Goal: Task Accomplishment & Management: Manage account settings

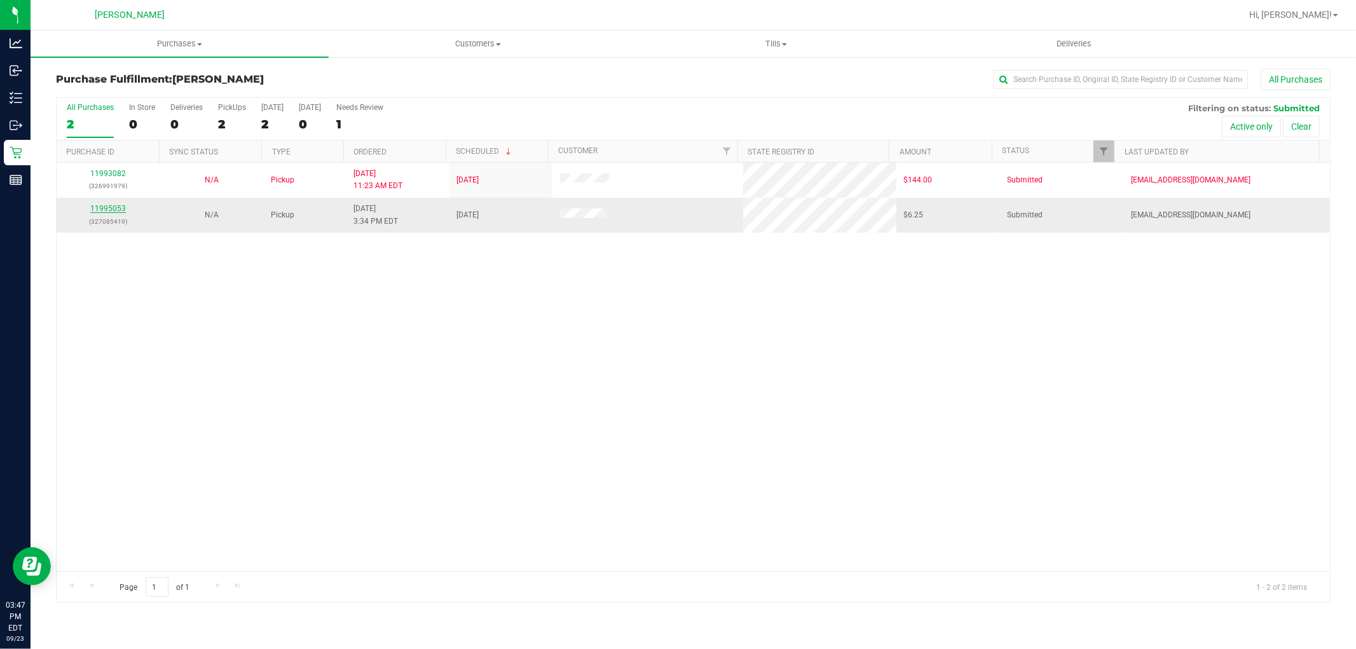
click at [116, 205] on link "11995053" at bounding box center [108, 208] width 36 height 9
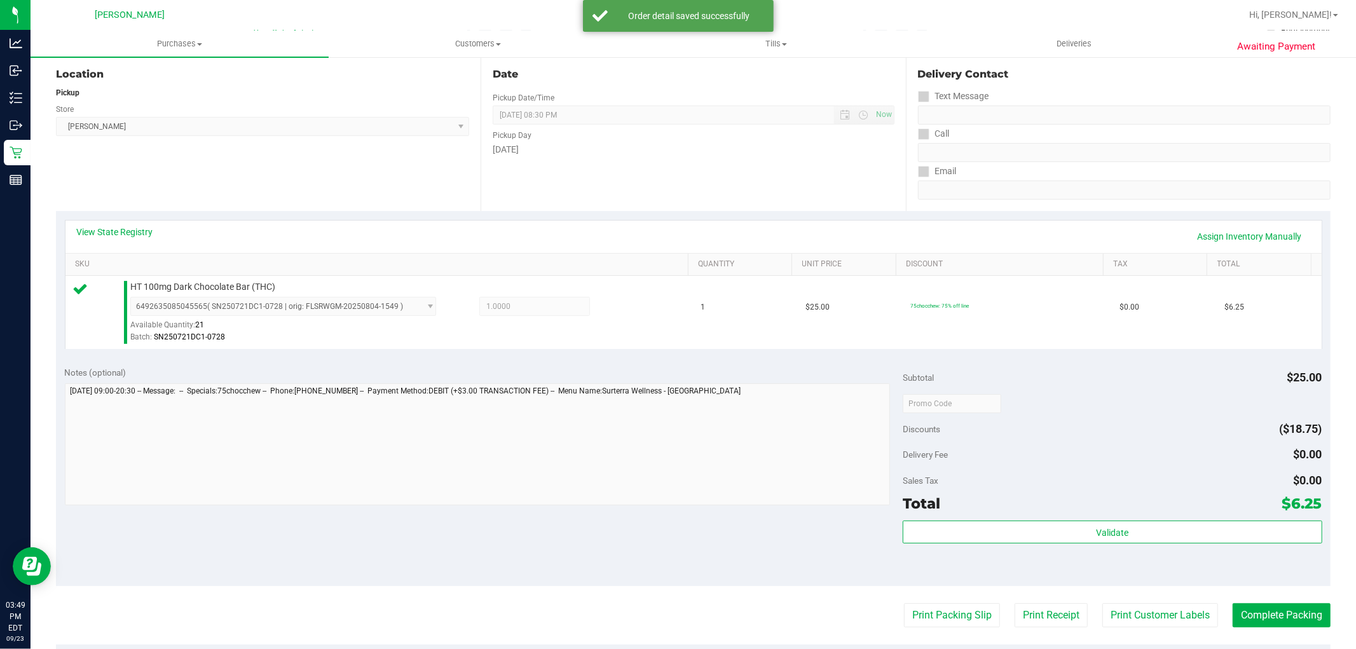
scroll to position [212, 0]
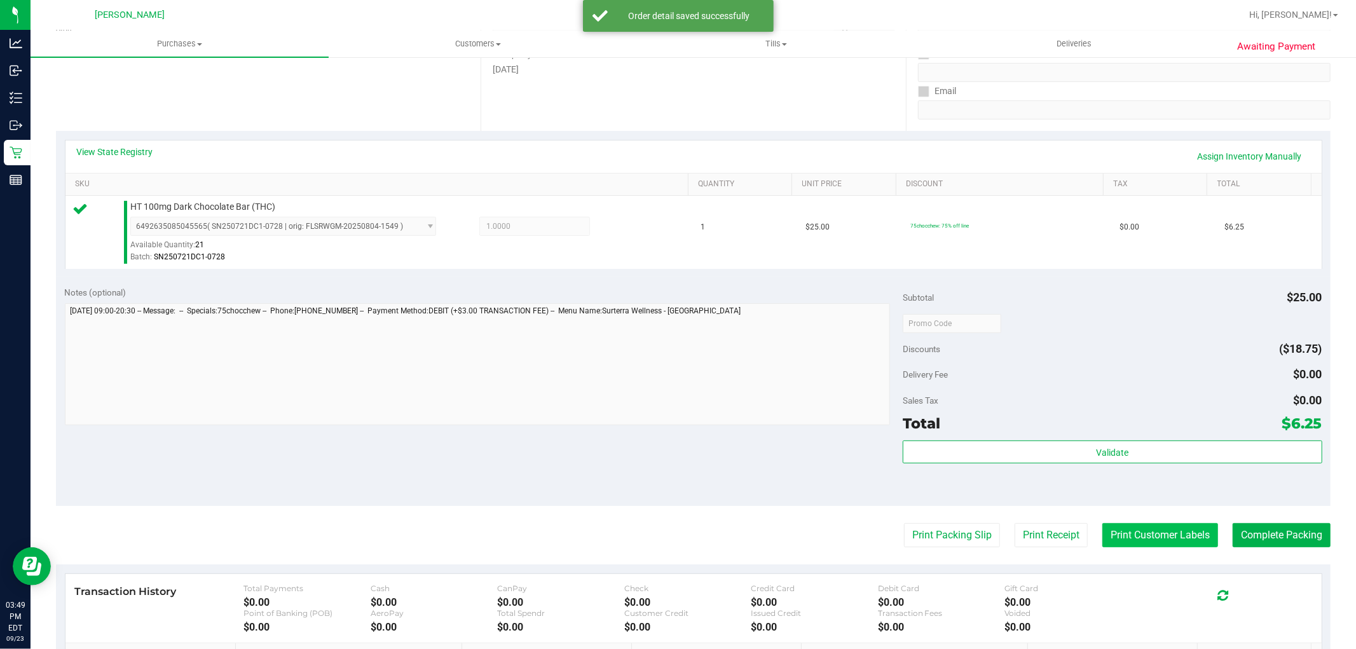
click at [1160, 532] on button "Print Customer Labels" at bounding box center [1160, 535] width 116 height 24
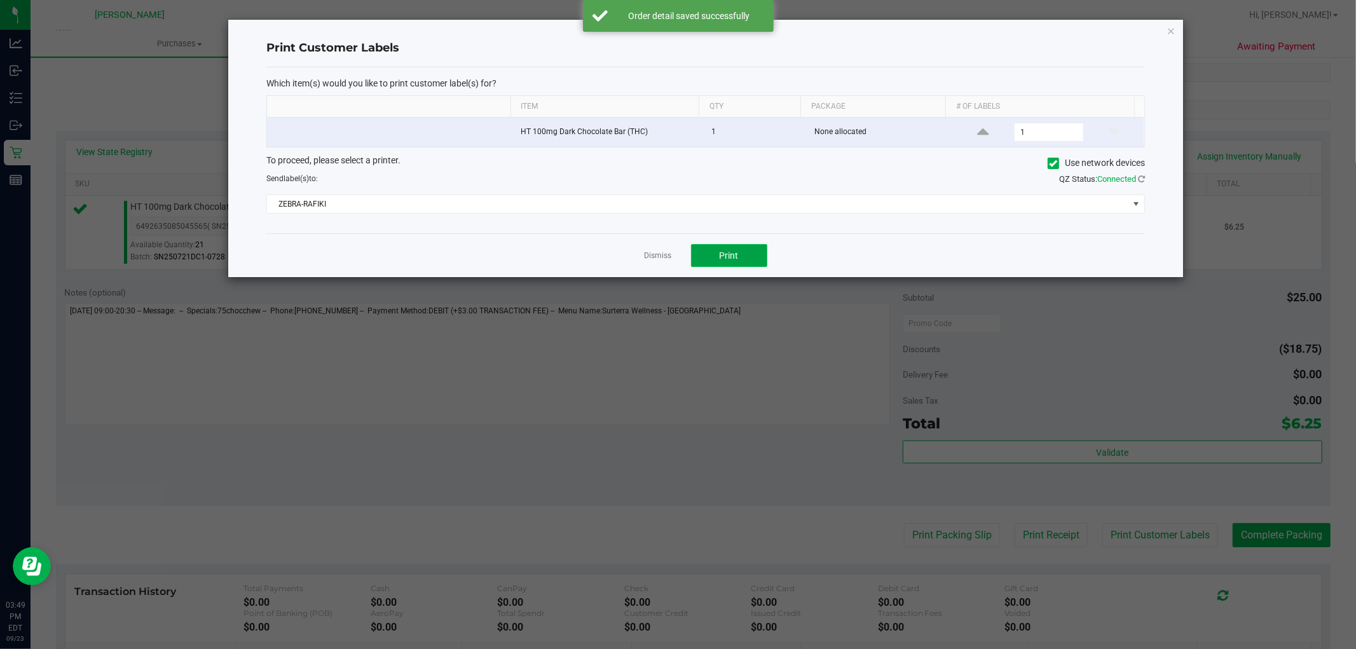
click at [744, 264] on button "Print" at bounding box center [729, 255] width 76 height 23
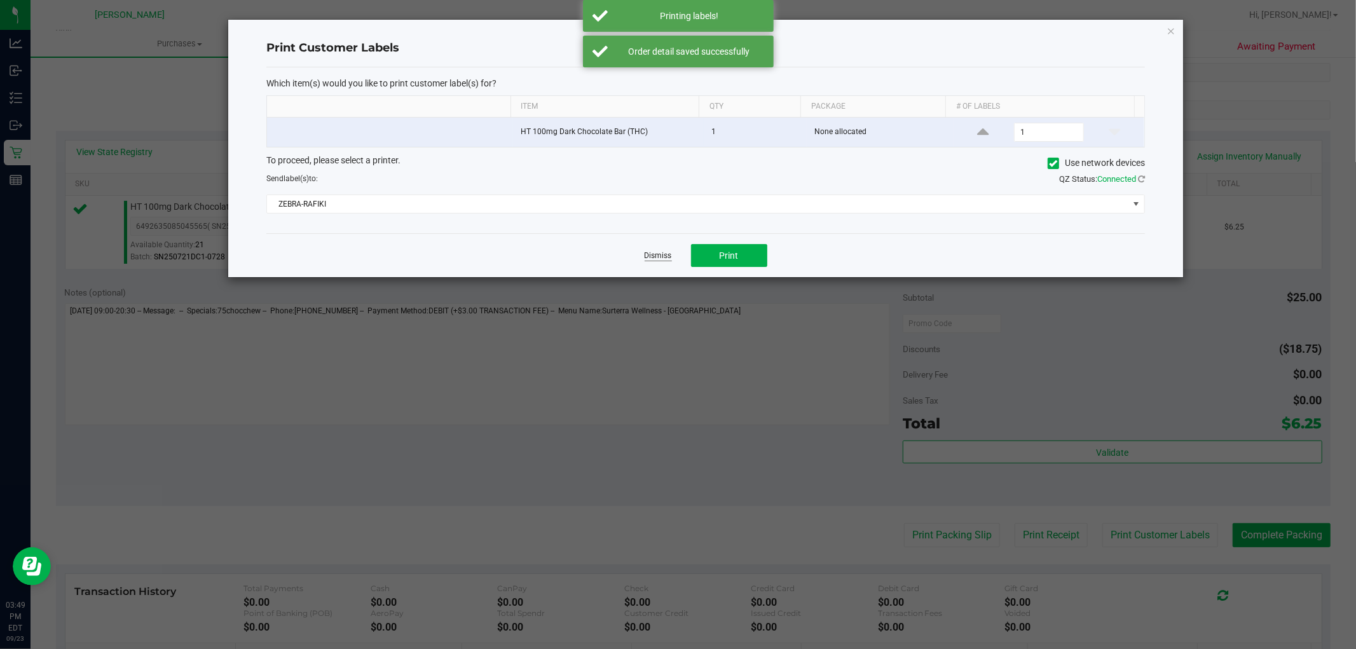
click at [656, 255] on link "Dismiss" at bounding box center [658, 255] width 27 height 11
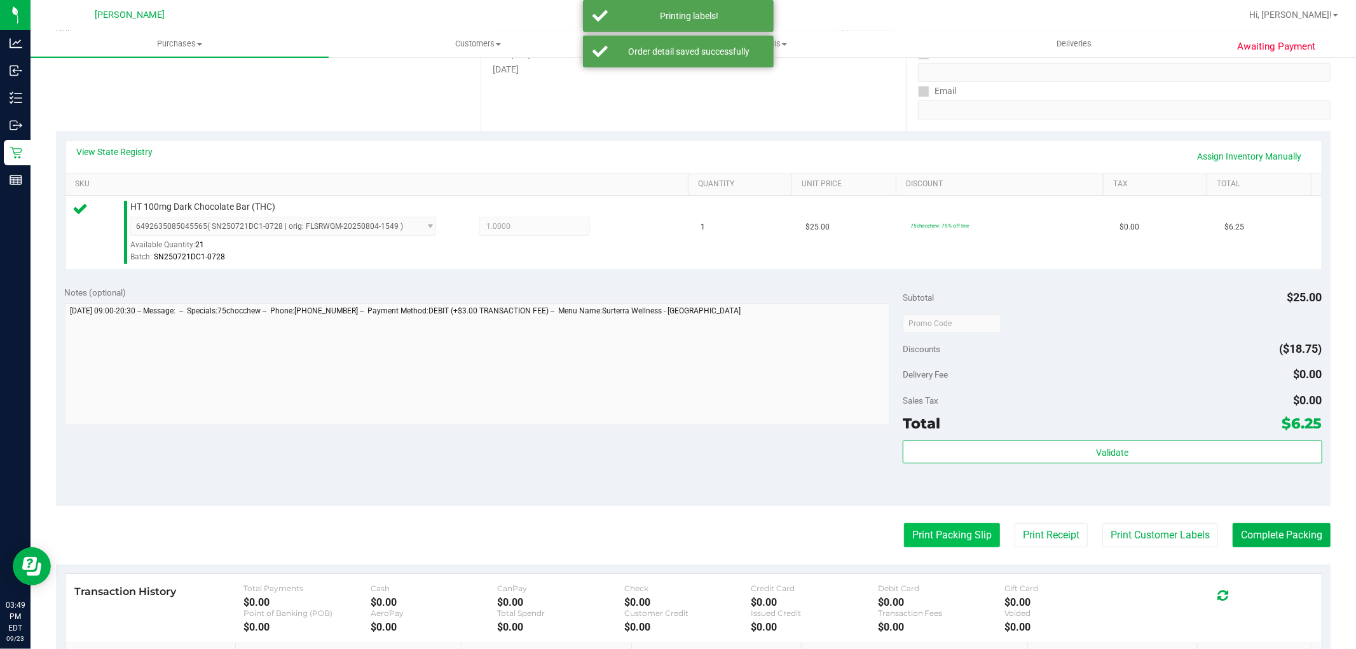
click at [952, 530] on button "Print Packing Slip" at bounding box center [952, 535] width 96 height 24
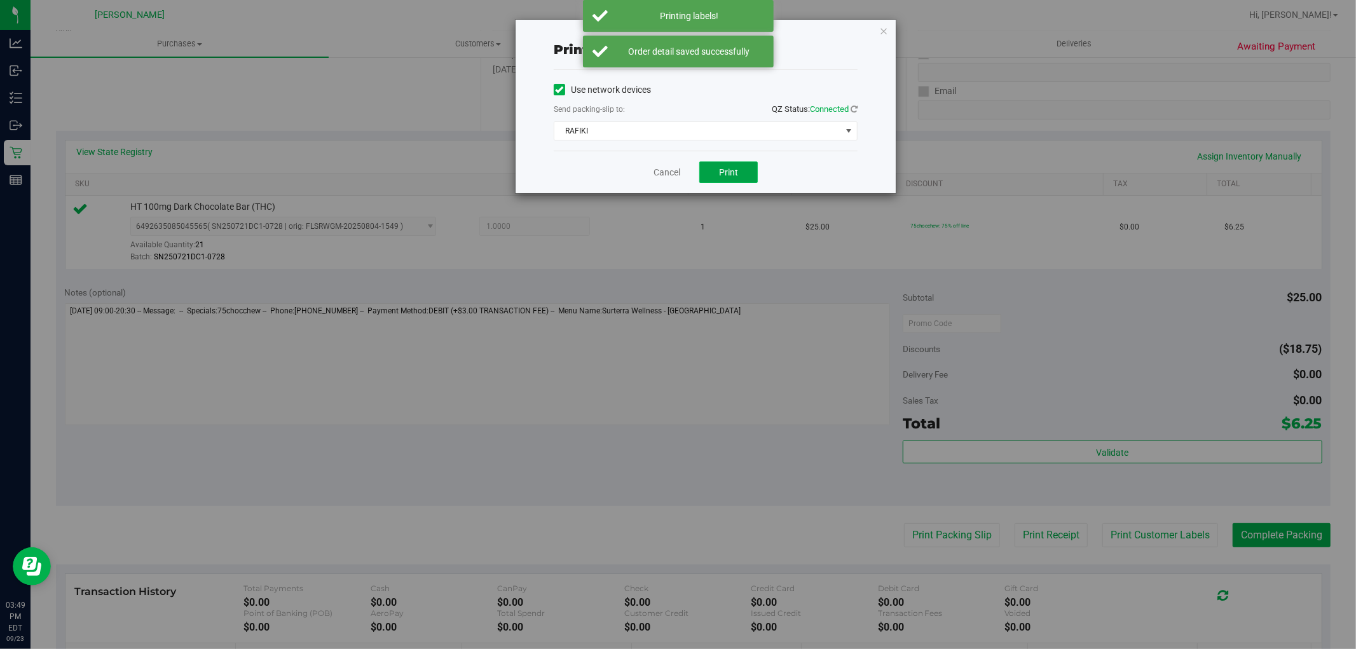
click at [721, 179] on button "Print" at bounding box center [728, 172] width 58 height 22
click at [668, 168] on link "Cancel" at bounding box center [667, 172] width 27 height 13
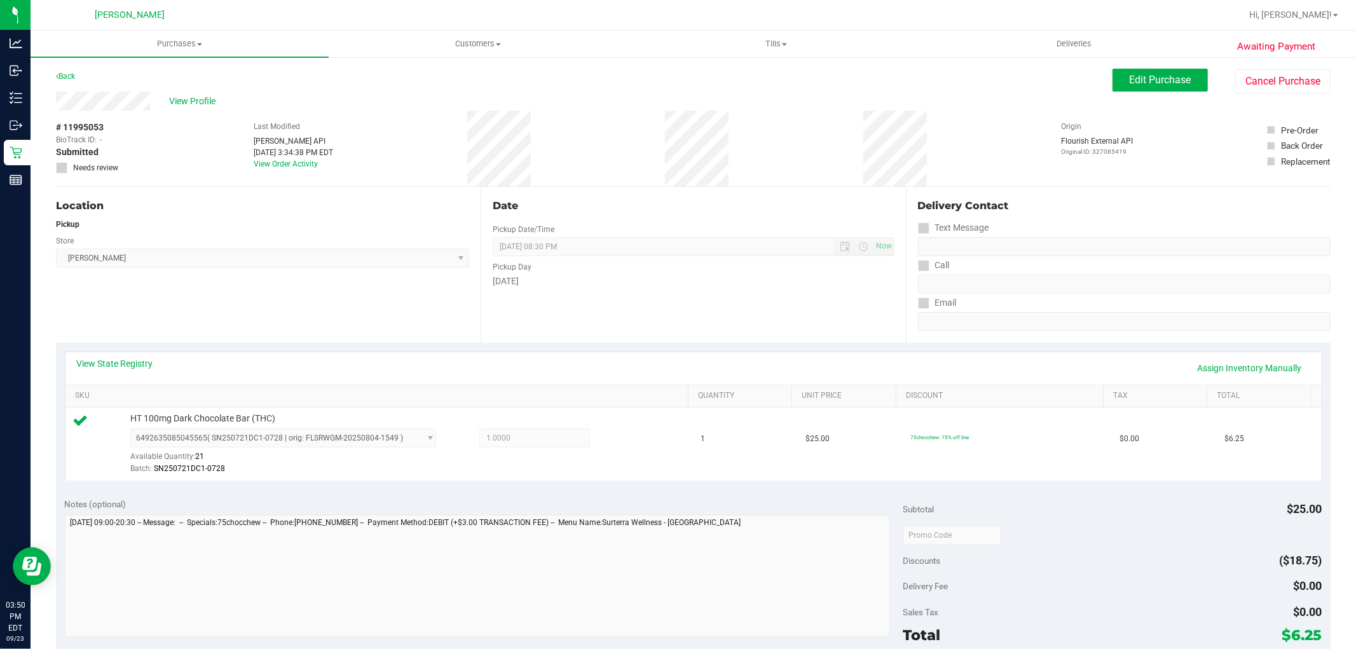
scroll to position [391, 0]
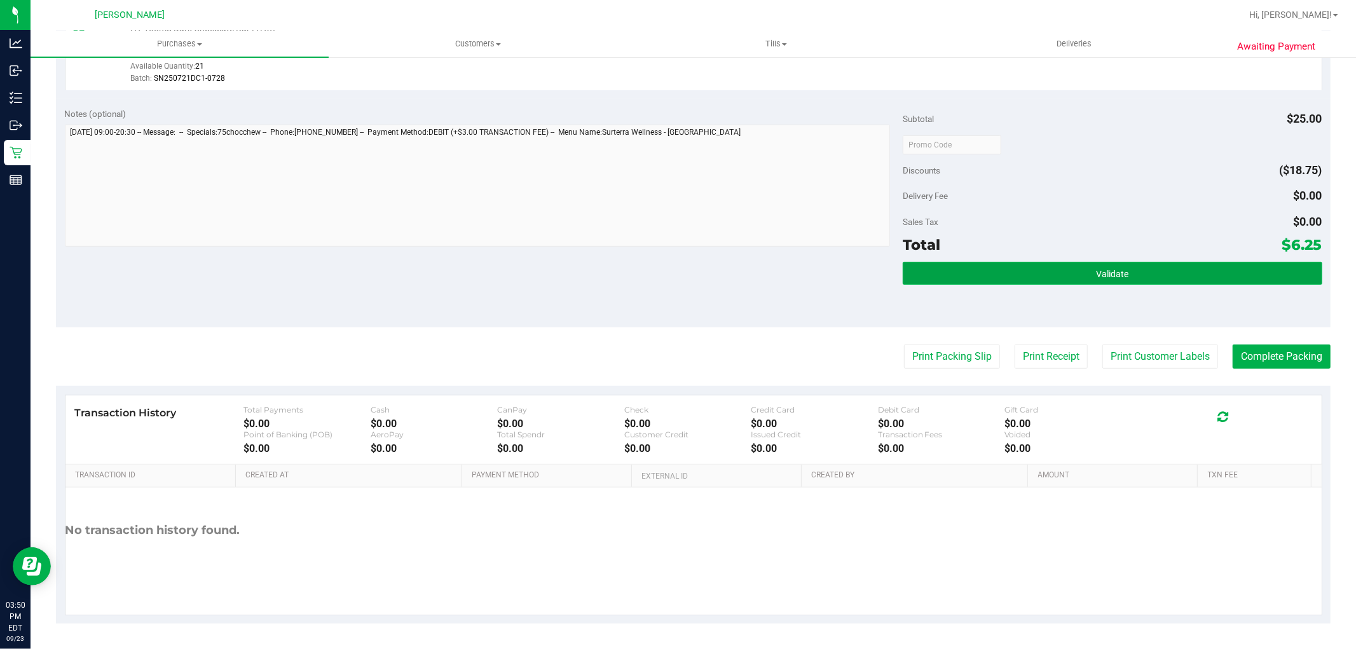
click at [1095, 280] on button "Validate" at bounding box center [1112, 273] width 419 height 23
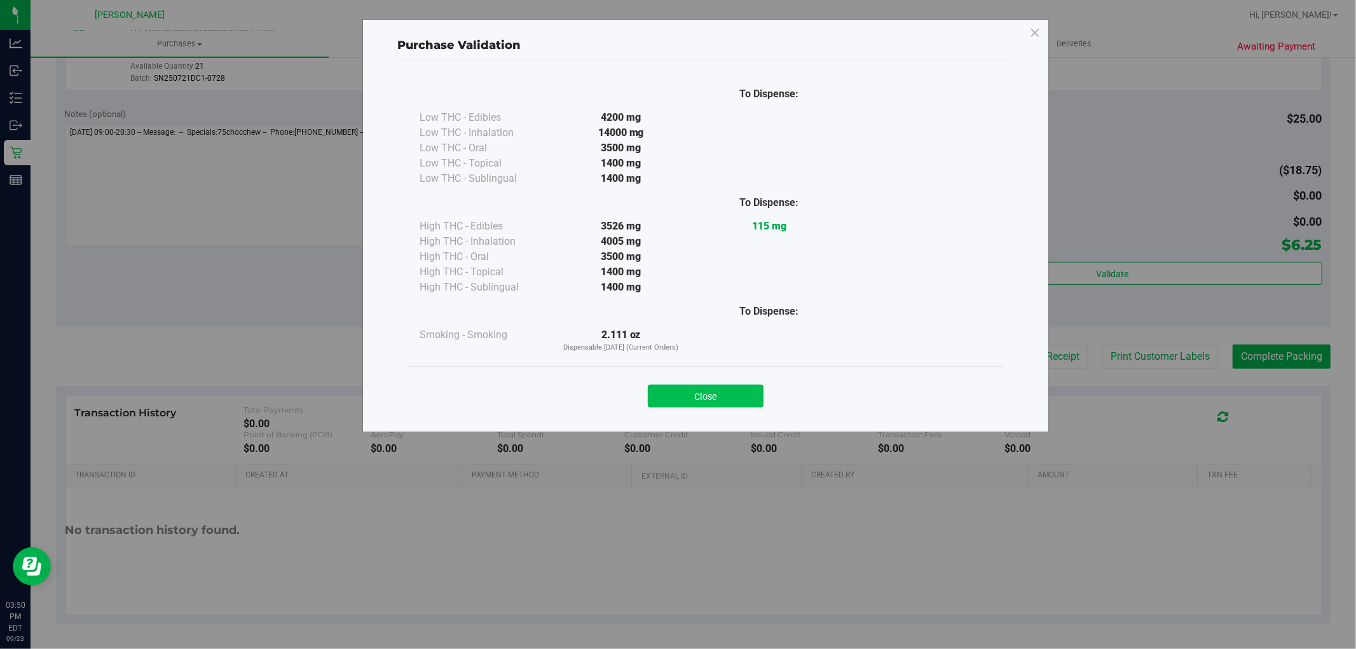
click at [680, 405] on button "Close" at bounding box center [706, 396] width 116 height 23
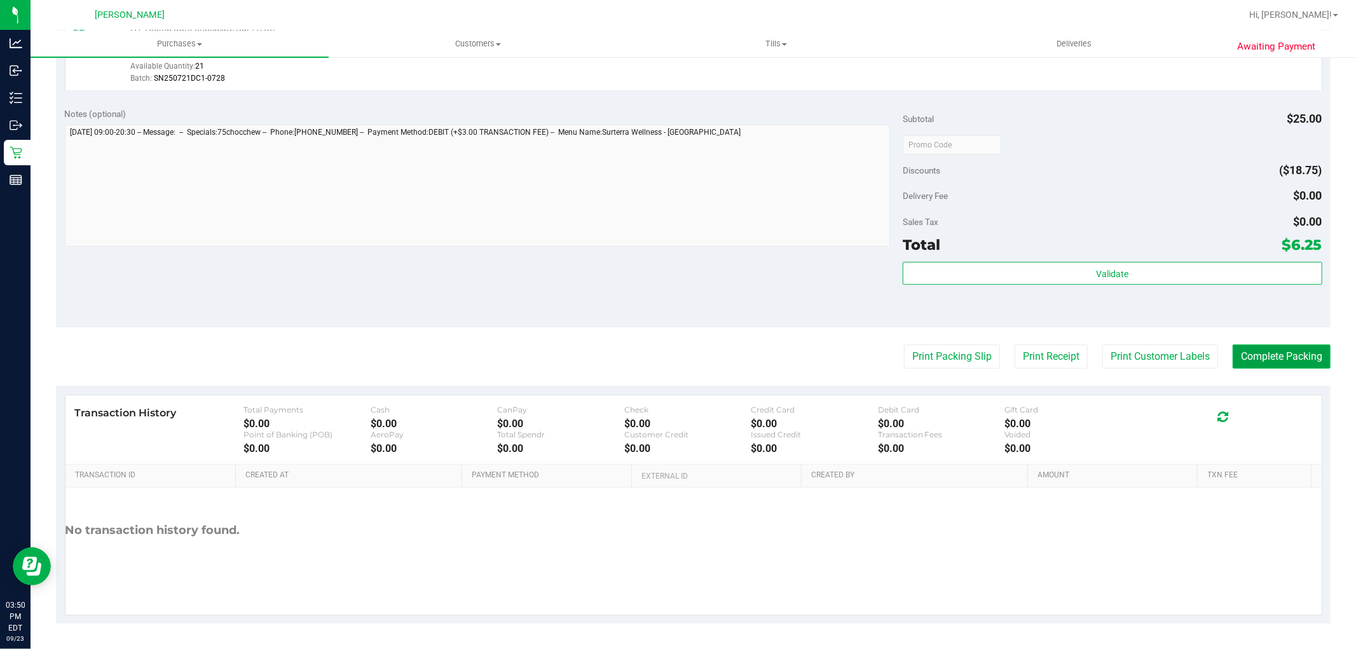
click at [1282, 359] on button "Complete Packing" at bounding box center [1282, 357] width 98 height 24
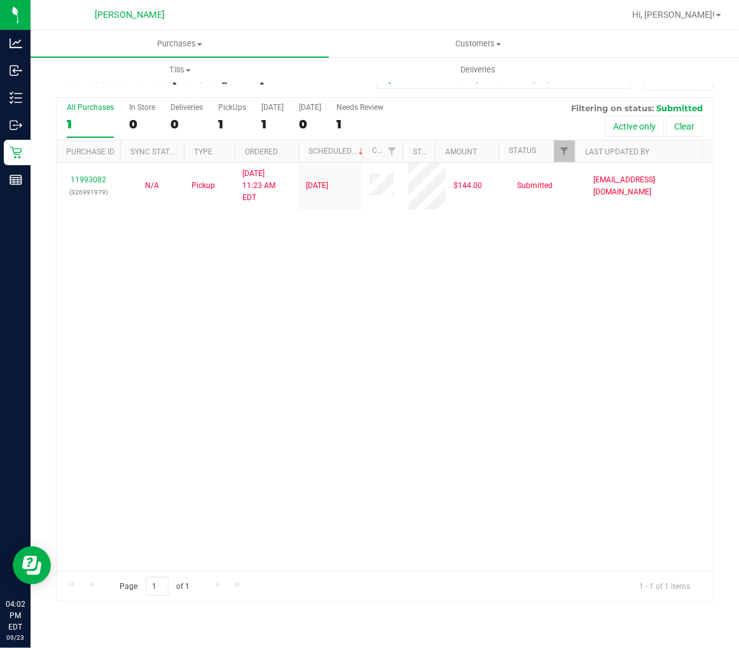
click at [113, 325] on div "11993082 (326991979) N/A Pickup 9/23/2025 11:23 AM EDT 9/23/2025 $144.00 Submit…" at bounding box center [385, 367] width 656 height 409
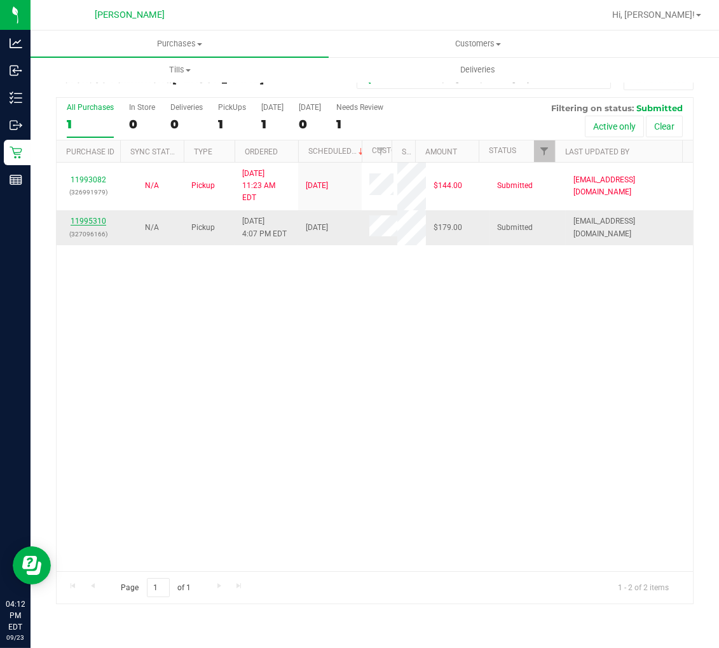
click at [86, 217] on link "11995310" at bounding box center [89, 221] width 36 height 9
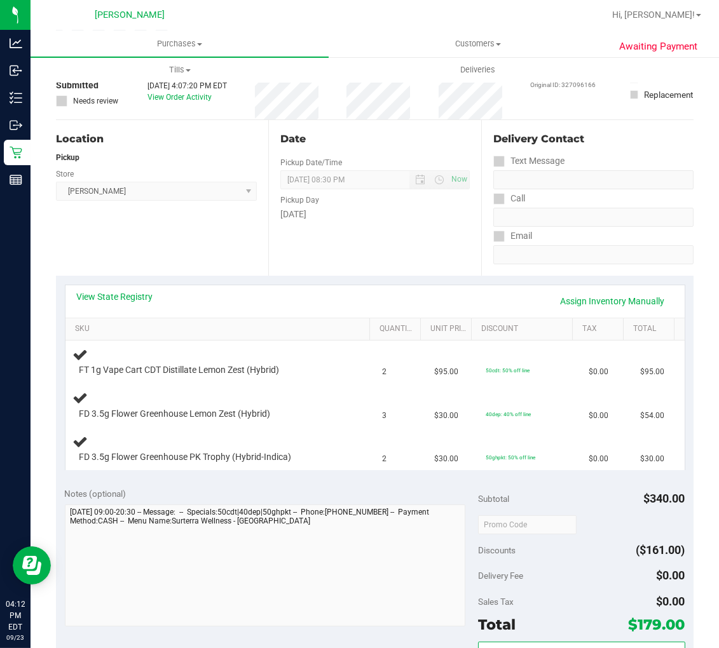
scroll to position [141, 0]
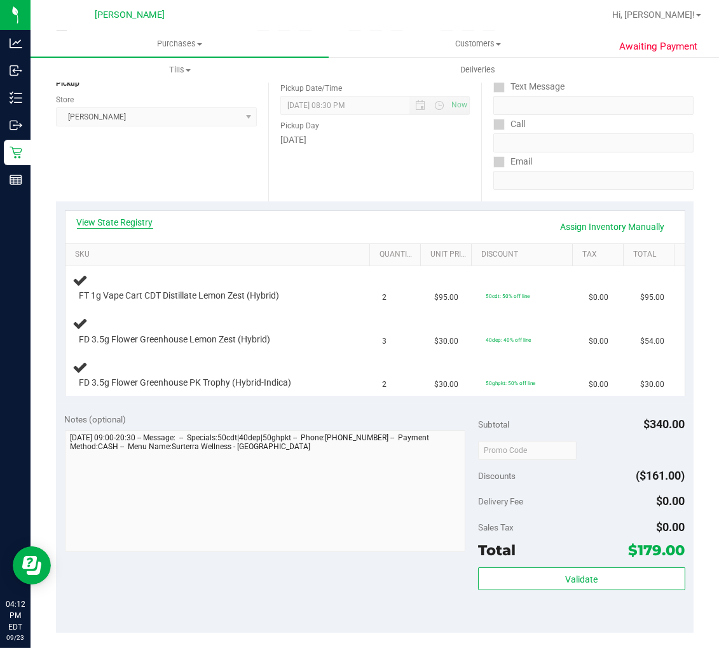
click at [134, 224] on link "View State Registry" at bounding box center [115, 222] width 76 height 13
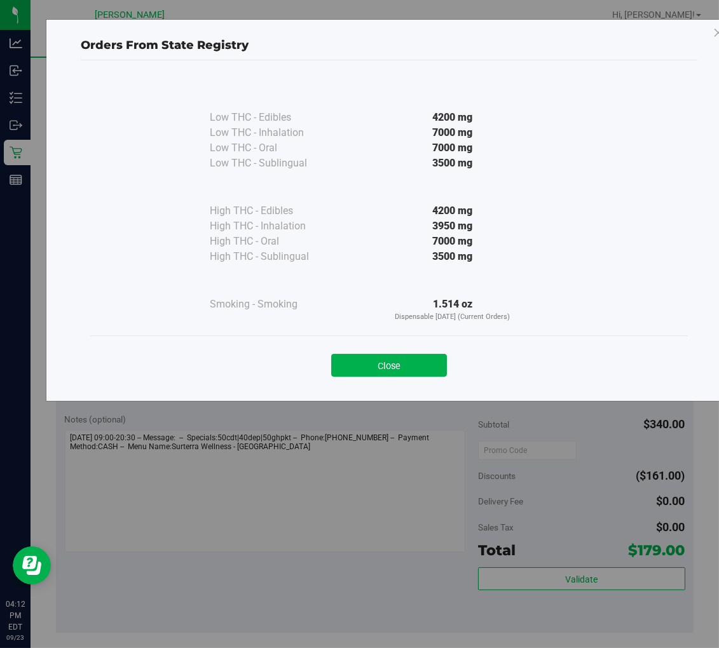
drag, startPoint x: 373, startPoint y: 364, endPoint x: 365, endPoint y: 350, distance: 16.2
click at [373, 366] on button "Close" at bounding box center [389, 365] width 116 height 23
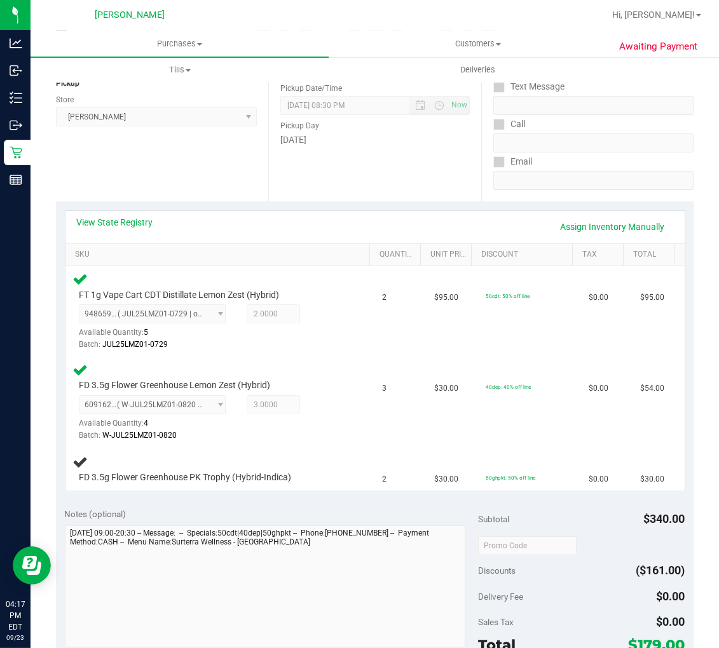
click at [172, 160] on div "Location Pickup Store Oviedo WC Select Store Bonita Springs WC Boynton Beach WC…" at bounding box center [162, 124] width 212 height 156
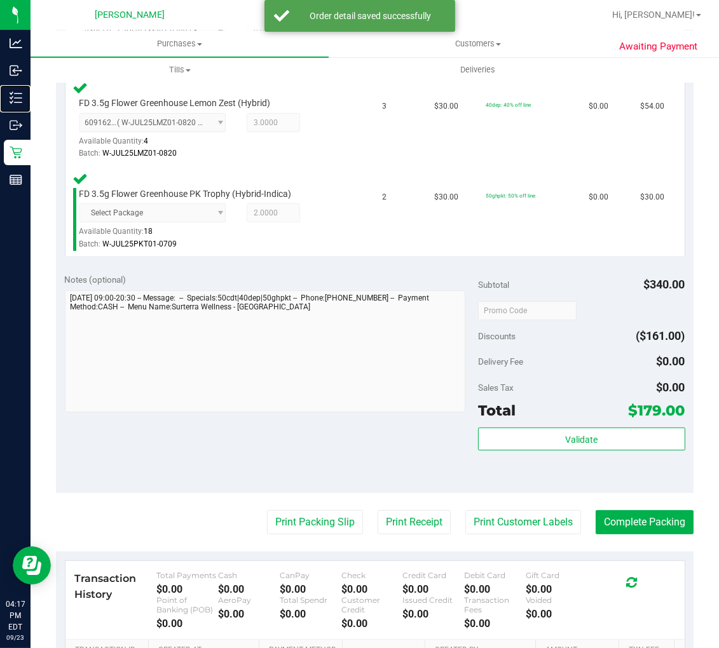
scroll to position [494, 0]
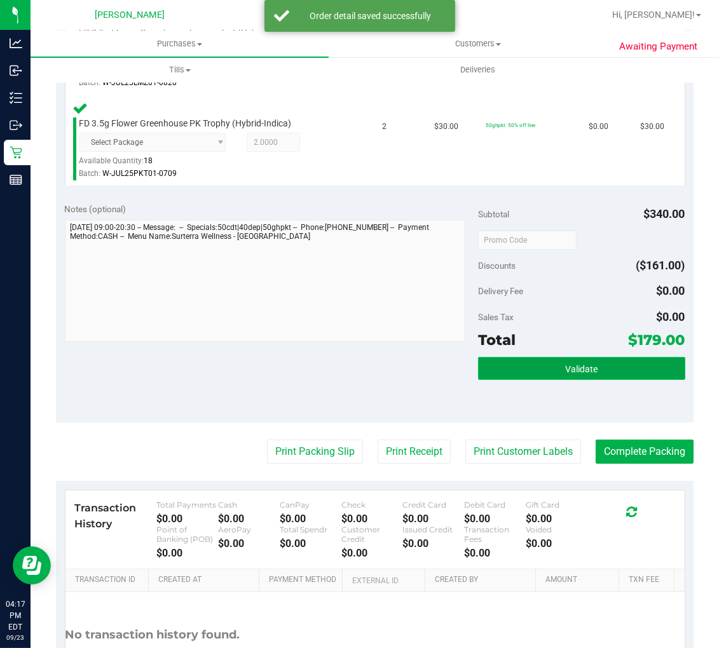
click at [500, 371] on button "Validate" at bounding box center [581, 368] width 207 height 23
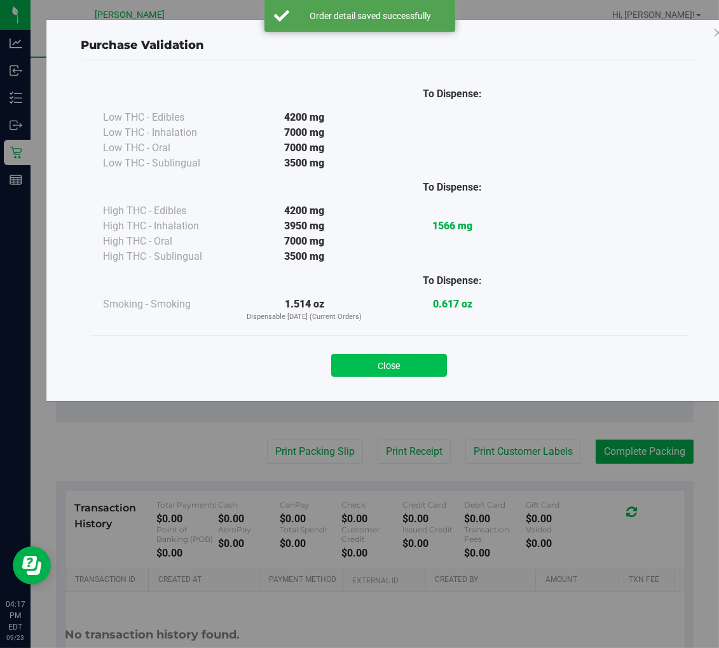
click at [401, 359] on button "Close" at bounding box center [389, 365] width 116 height 23
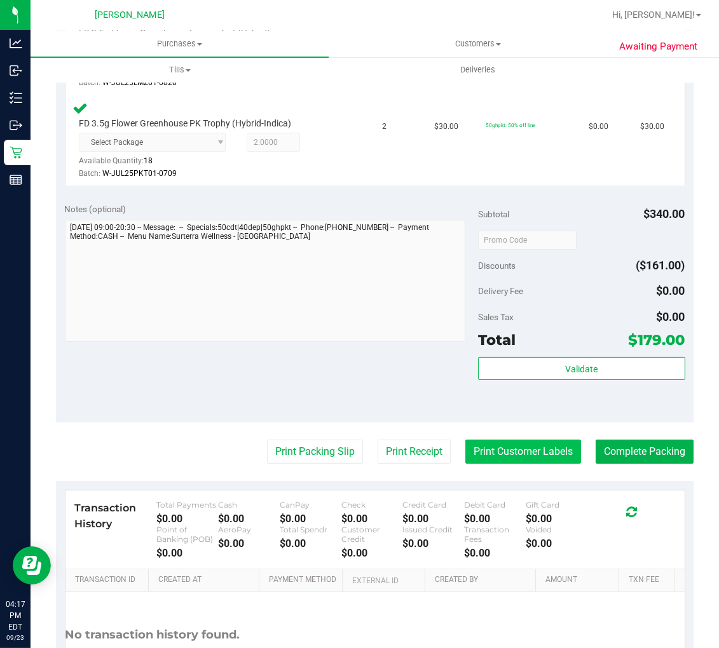
click at [552, 453] on button "Print Customer Labels" at bounding box center [523, 452] width 116 height 24
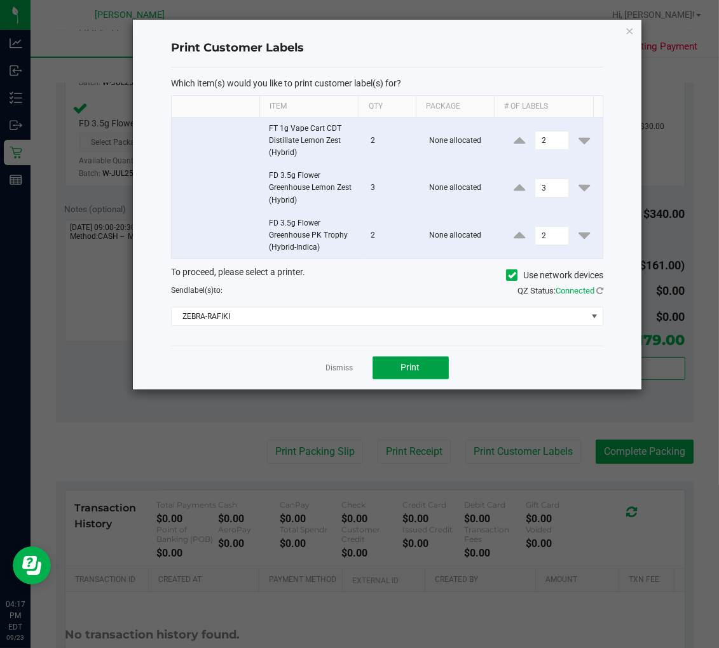
click at [390, 359] on button "Print" at bounding box center [411, 368] width 76 height 23
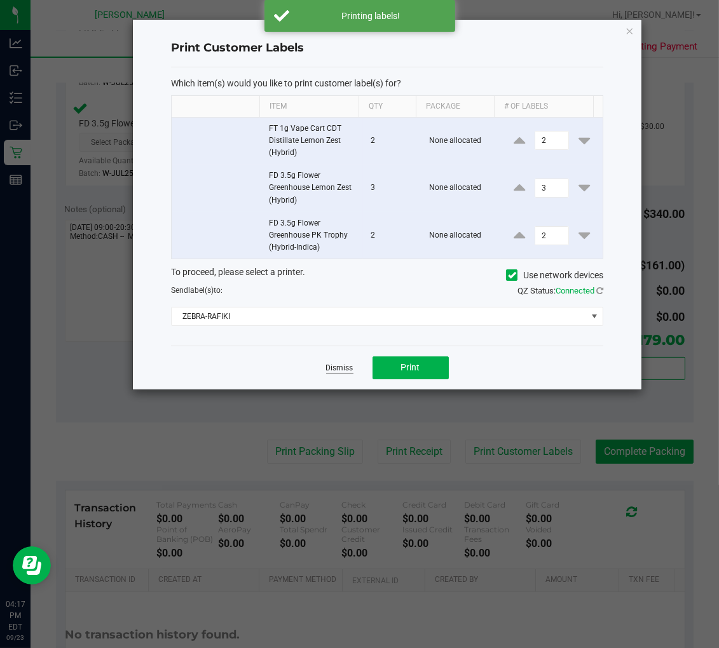
click at [344, 369] on link "Dismiss" at bounding box center [339, 368] width 27 height 11
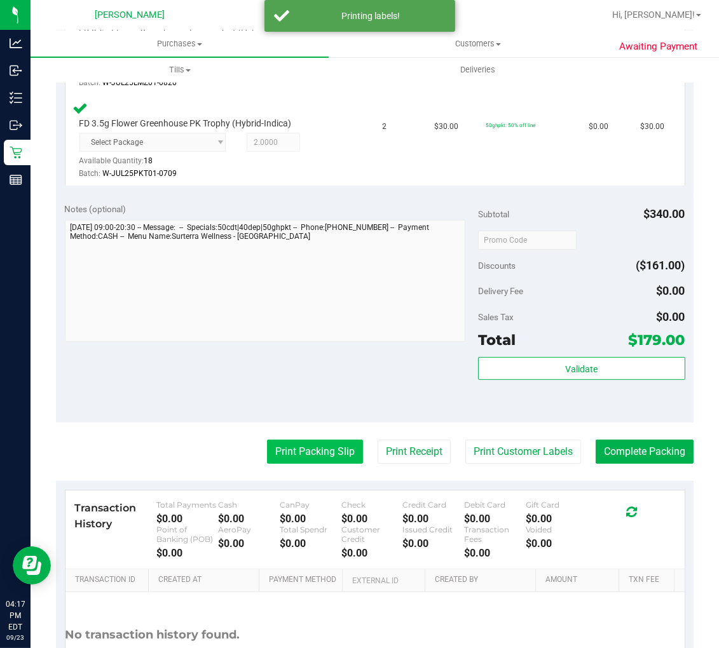
click at [315, 451] on button "Print Packing Slip" at bounding box center [315, 452] width 96 height 24
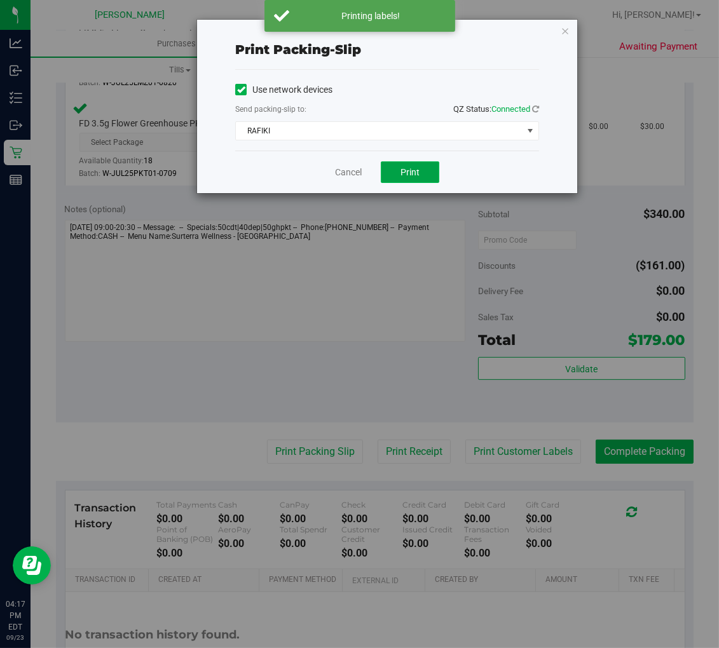
click at [416, 175] on span "Print" at bounding box center [410, 172] width 19 height 10
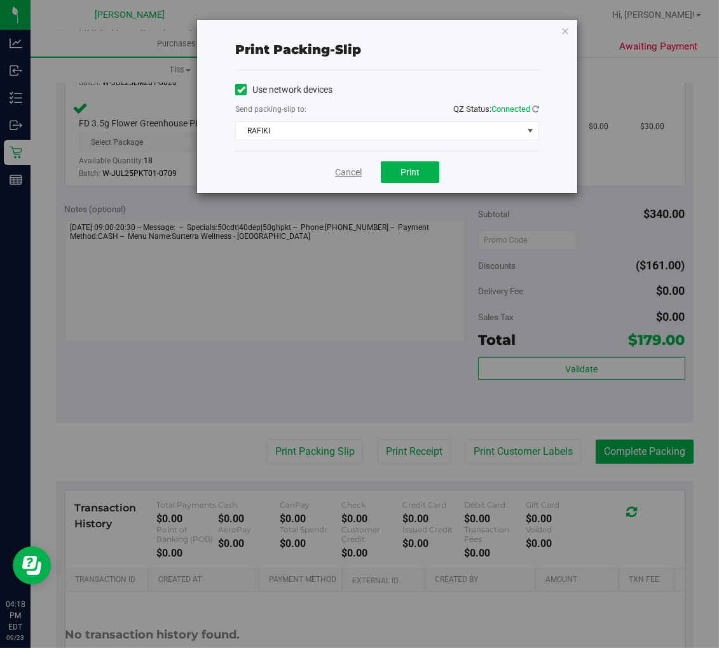
click at [347, 168] on link "Cancel" at bounding box center [348, 172] width 27 height 13
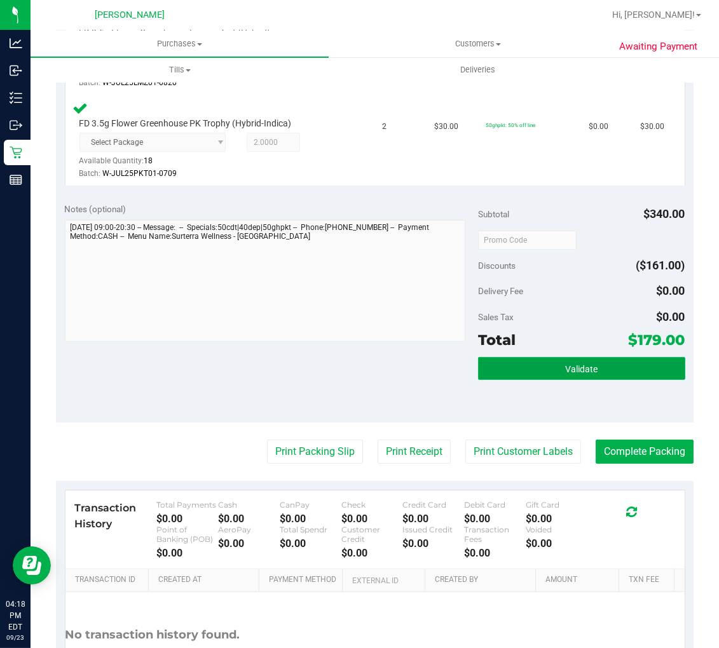
click at [600, 359] on button "Validate" at bounding box center [581, 368] width 207 height 23
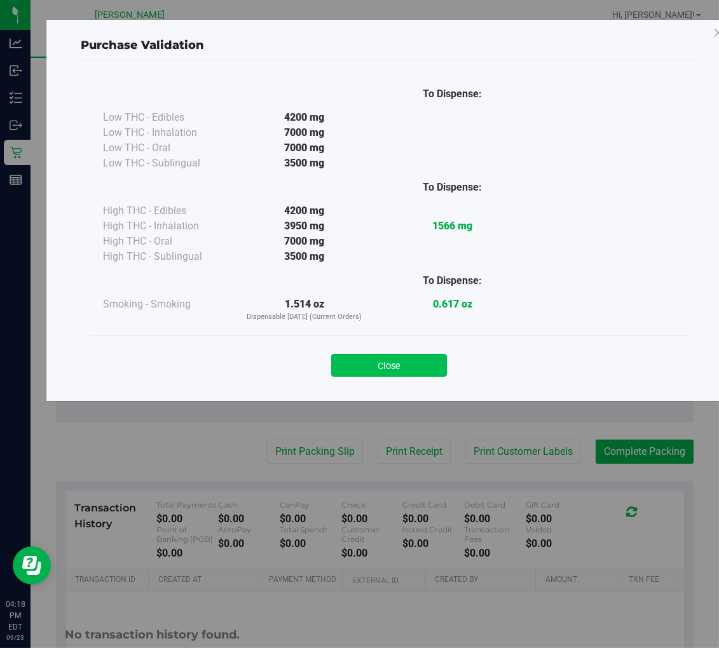
click at [394, 370] on button "Close" at bounding box center [389, 365] width 116 height 23
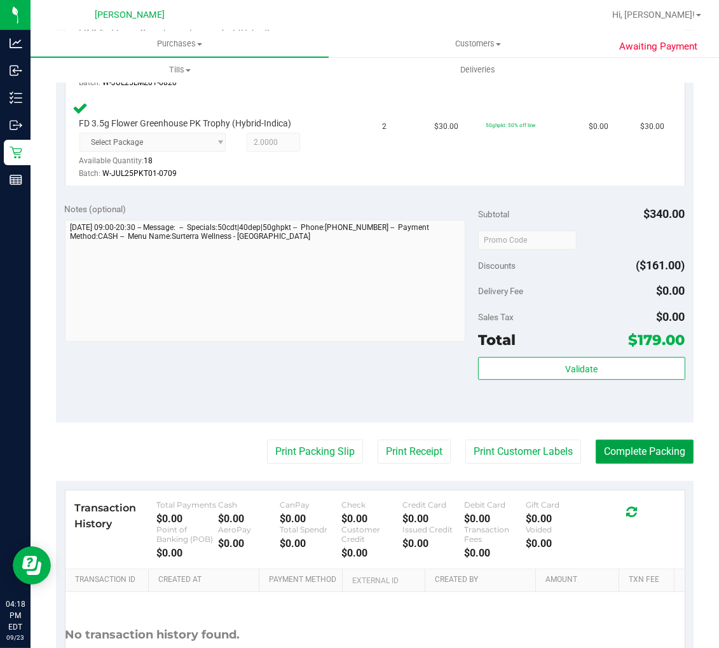
click at [638, 458] on button "Complete Packing" at bounding box center [645, 452] width 98 height 24
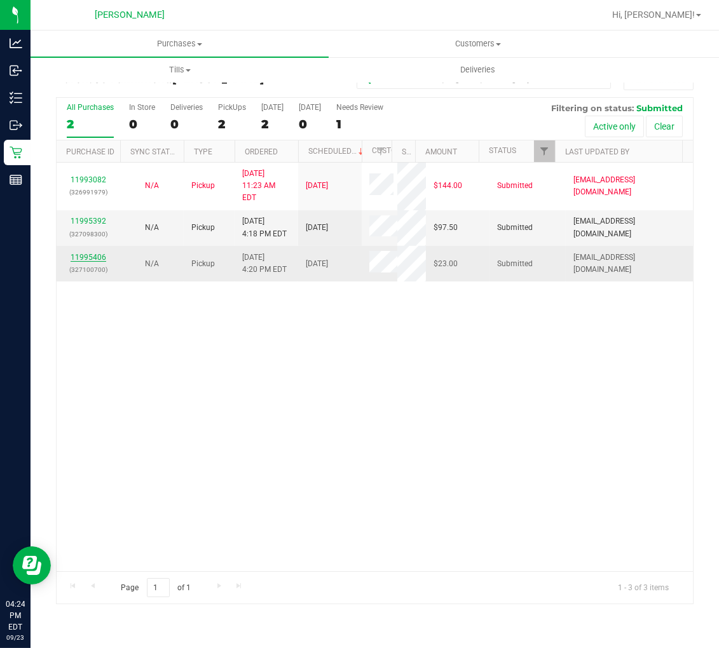
click at [92, 253] on link "11995406" at bounding box center [89, 257] width 36 height 9
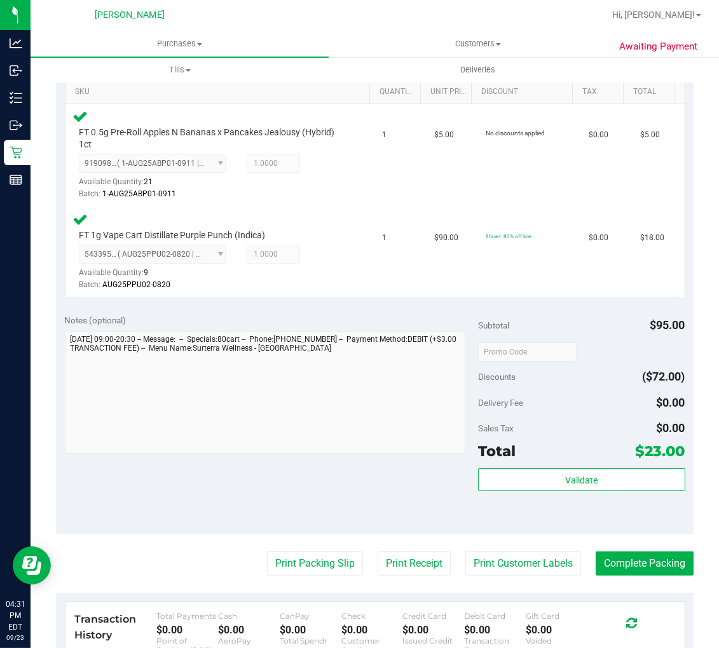
scroll to position [423, 0]
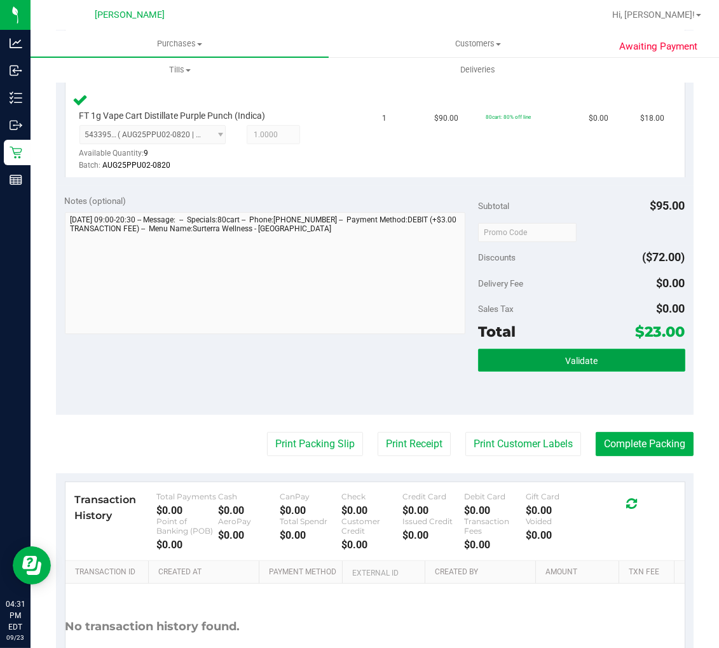
click at [501, 363] on button "Validate" at bounding box center [581, 360] width 207 height 23
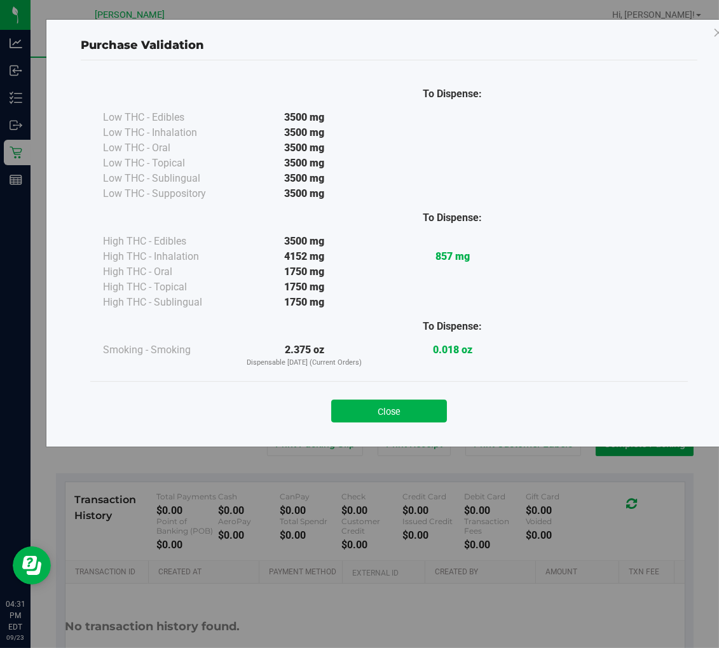
click at [404, 390] on div "Close" at bounding box center [389, 406] width 598 height 51
click at [437, 416] on button "Close" at bounding box center [389, 411] width 116 height 23
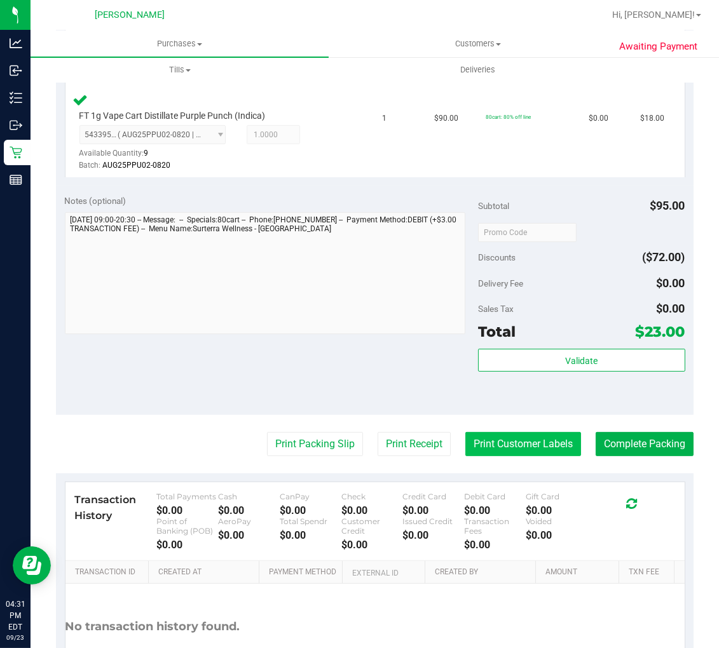
click at [548, 449] on button "Print Customer Labels" at bounding box center [523, 444] width 116 height 24
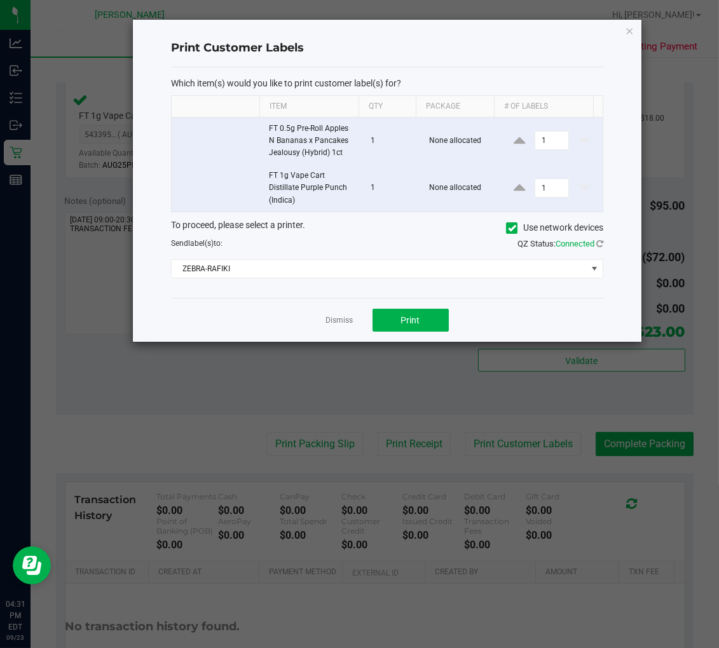
click at [406, 290] on div "Which item(s) would you like to print customer label(s) for? Item Qty Package #…" at bounding box center [387, 182] width 432 height 231
click at [399, 313] on button "Print" at bounding box center [411, 320] width 76 height 23
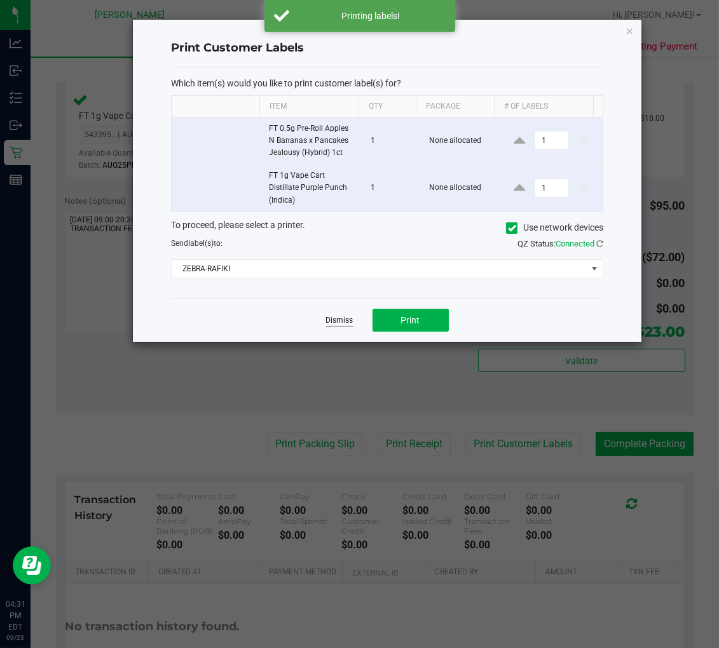
click at [338, 319] on link "Dismiss" at bounding box center [339, 320] width 27 height 11
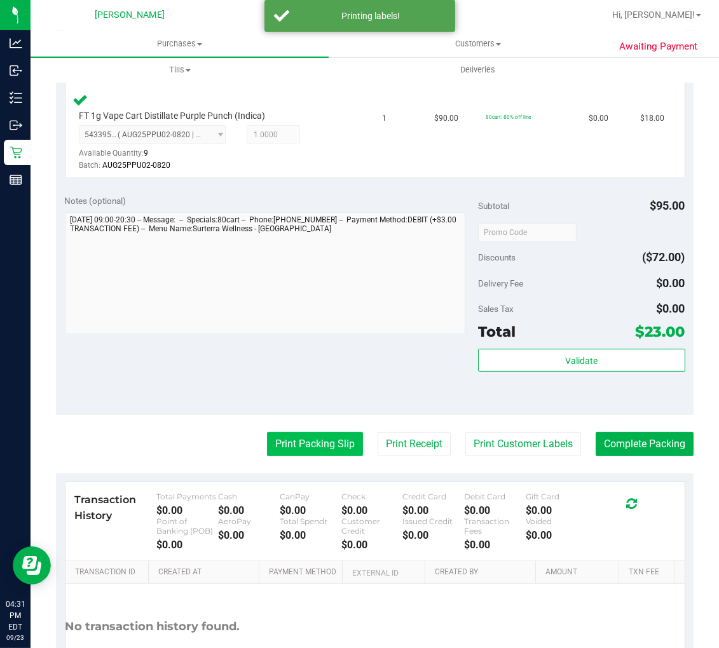
click at [308, 442] on button "Print Packing Slip" at bounding box center [315, 444] width 96 height 24
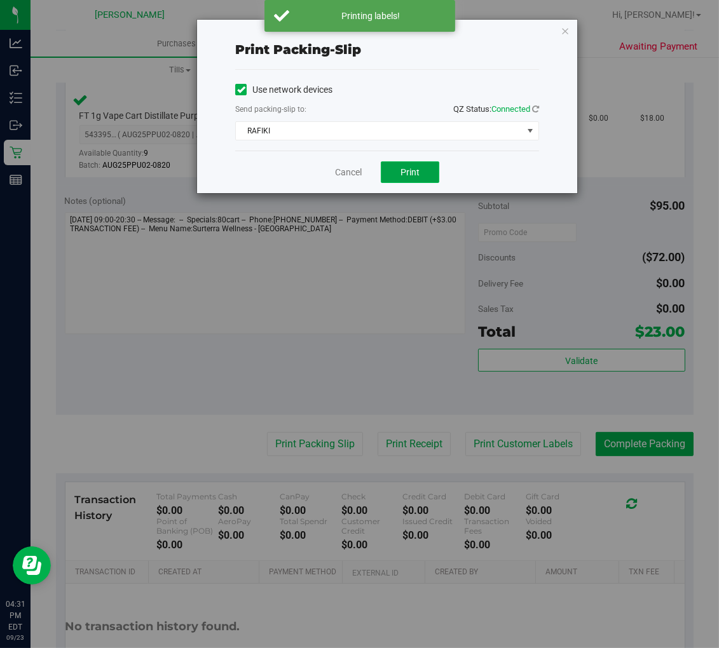
click at [402, 175] on span "Print" at bounding box center [410, 172] width 19 height 10
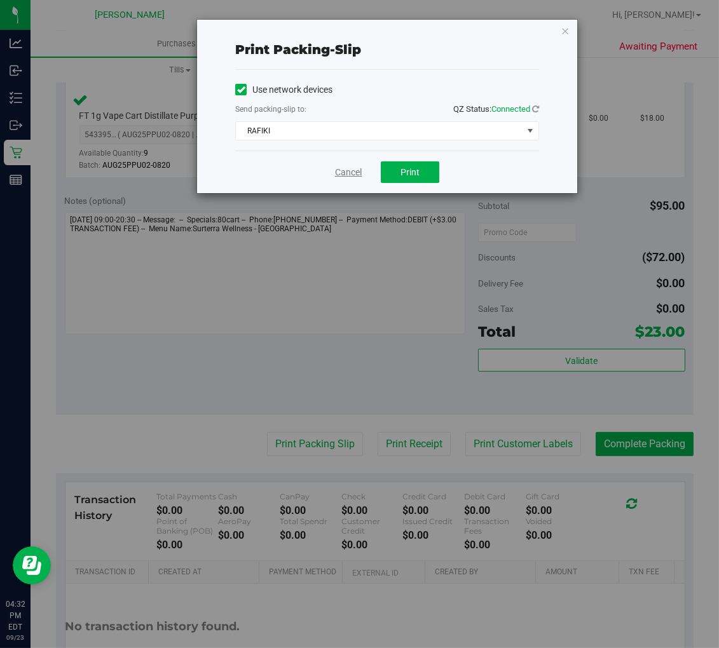
click at [357, 175] on link "Cancel" at bounding box center [348, 172] width 27 height 13
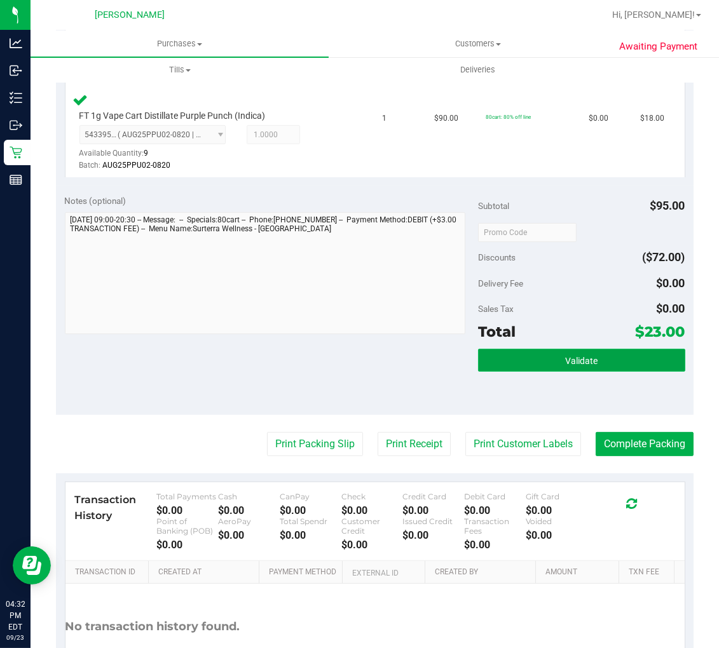
click at [565, 360] on span "Validate" at bounding box center [581, 361] width 32 height 10
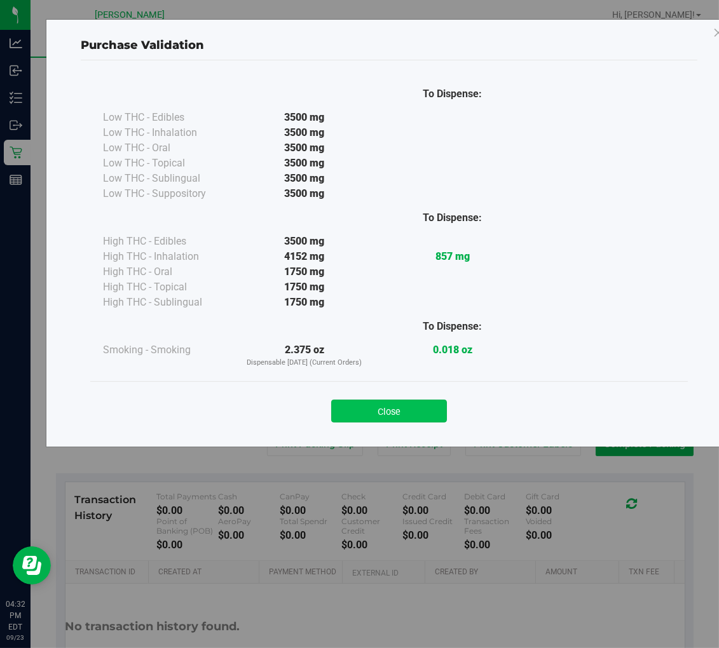
click at [385, 408] on button "Close" at bounding box center [389, 411] width 116 height 23
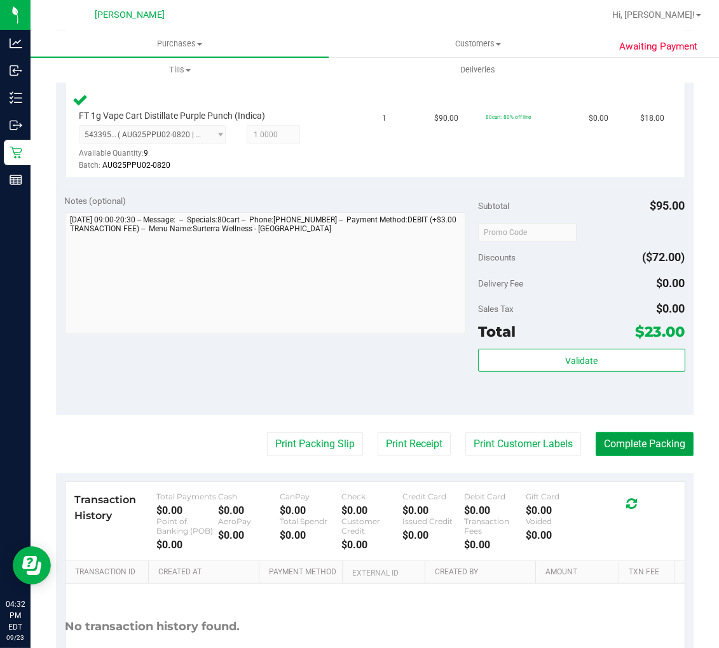
click at [604, 436] on button "Complete Packing" at bounding box center [645, 444] width 98 height 24
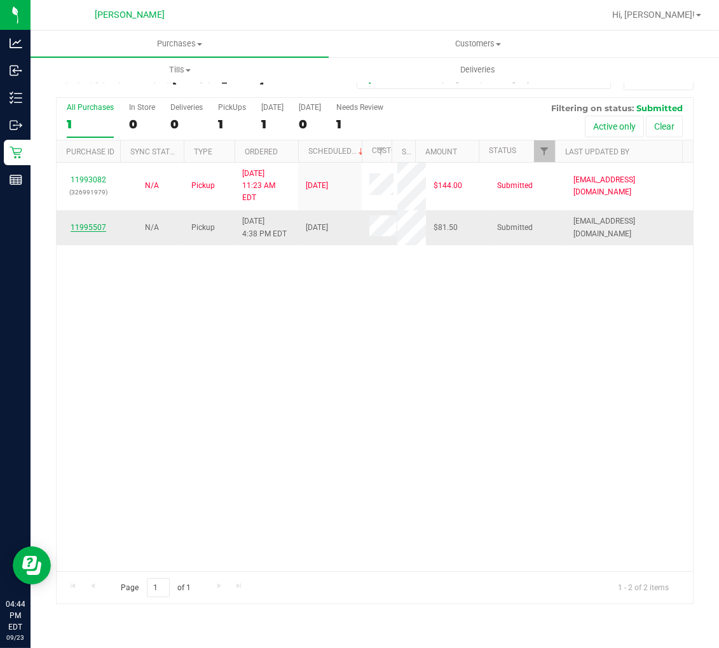
click at [90, 223] on link "11995507" at bounding box center [89, 227] width 36 height 9
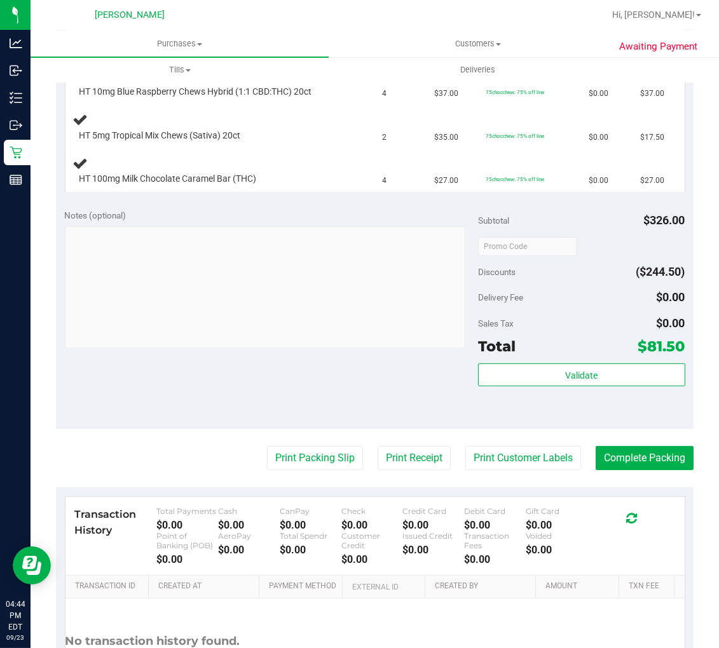
scroll to position [353, 0]
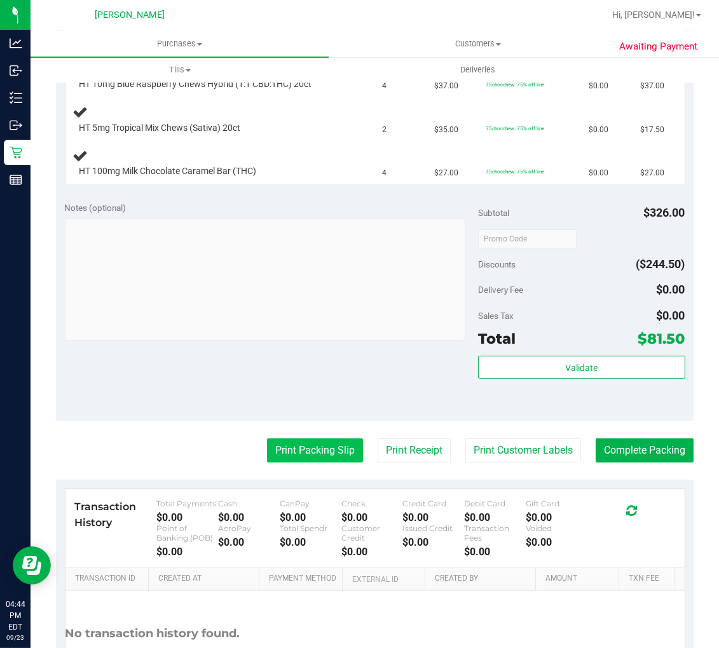
click at [328, 449] on button "Print Packing Slip" at bounding box center [315, 451] width 96 height 24
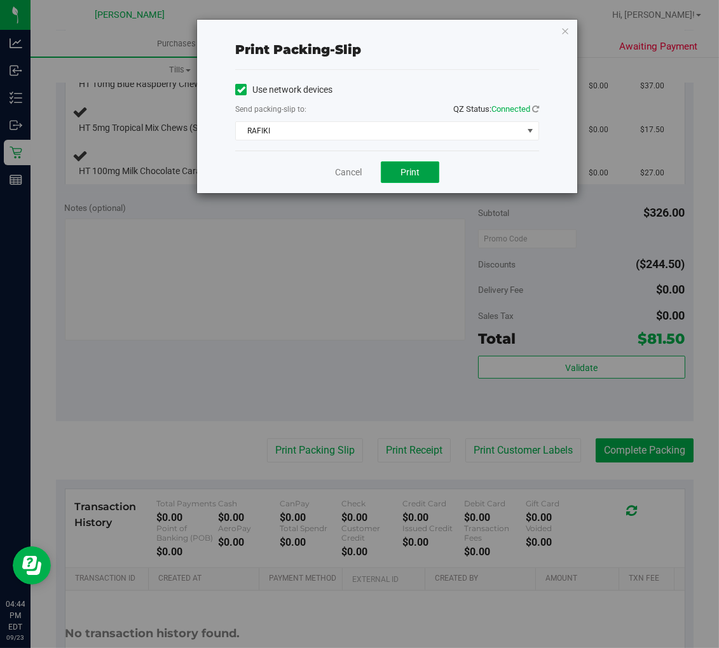
click at [414, 179] on button "Print" at bounding box center [410, 172] width 58 height 22
click at [562, 27] on icon "button" at bounding box center [565, 30] width 9 height 15
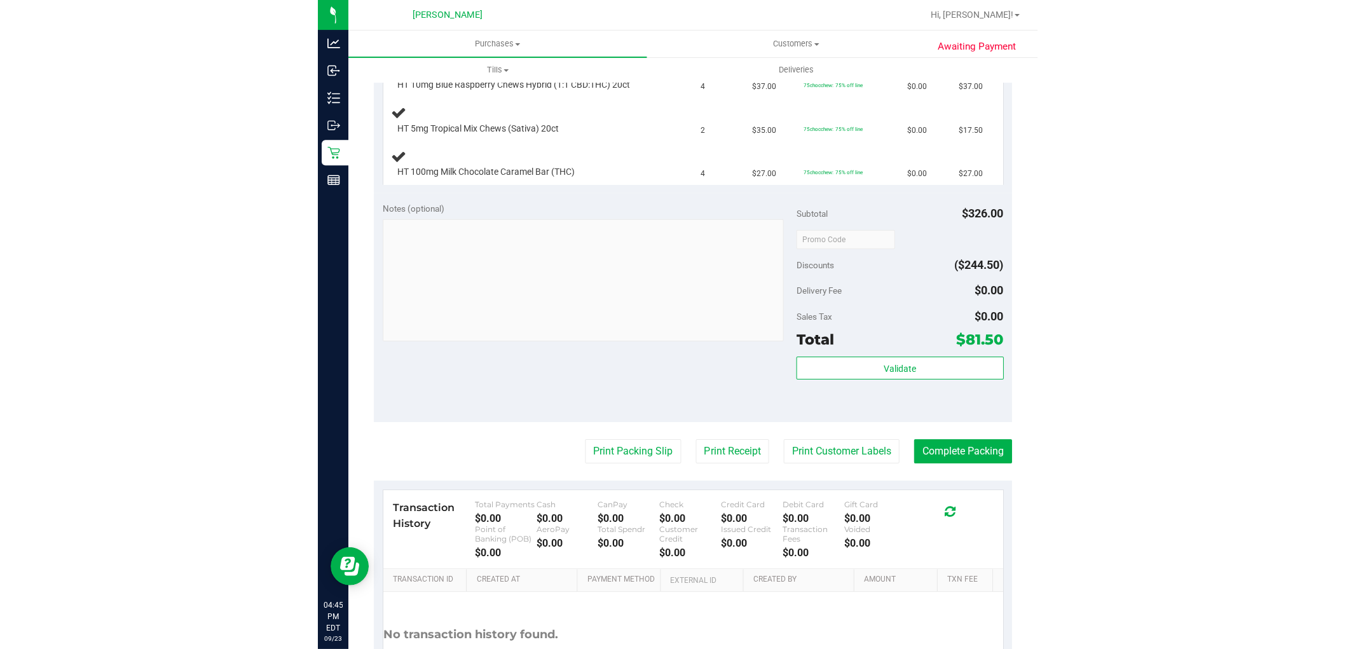
scroll to position [0, 0]
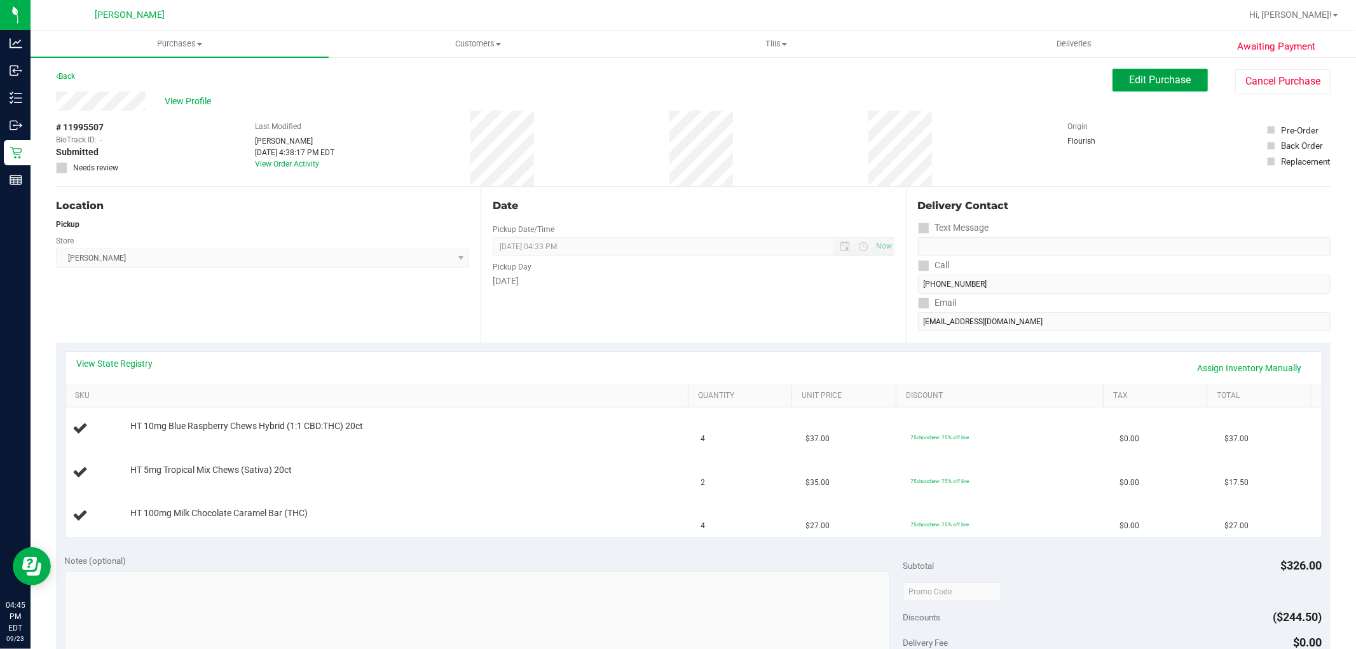
click at [1155, 85] on span "Edit Purchase" at bounding box center [1161, 80] width 62 height 12
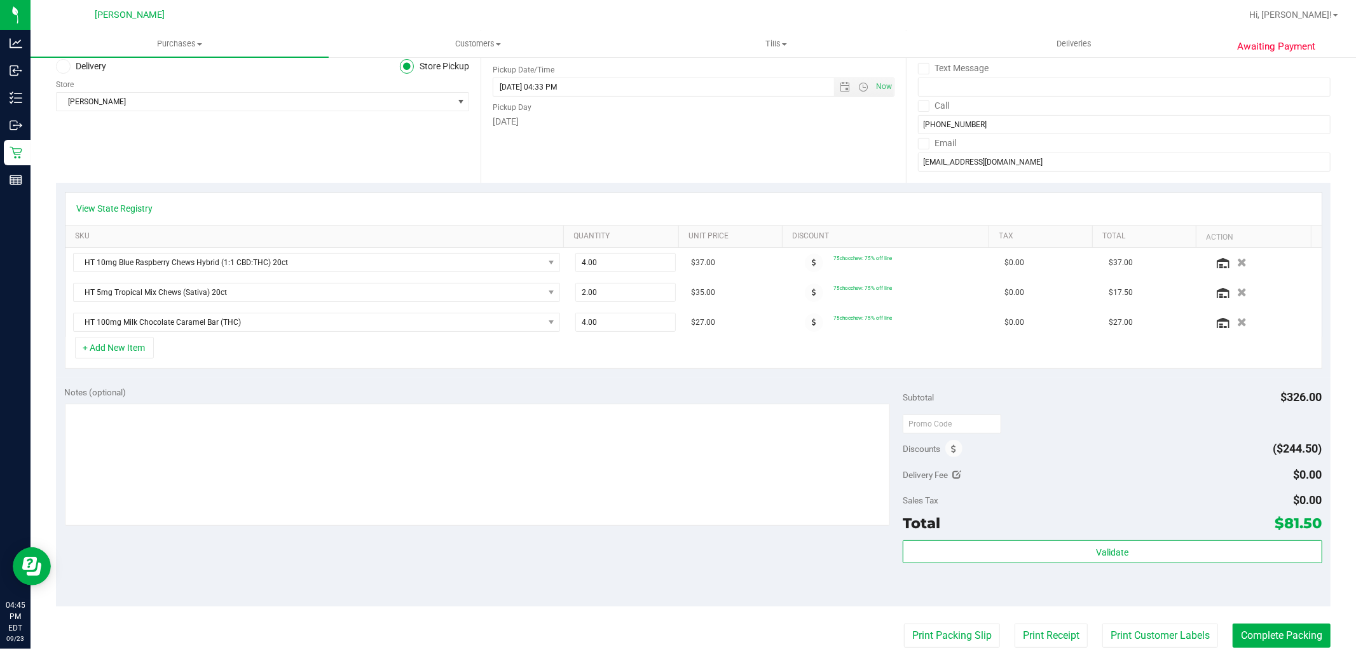
scroll to position [212, 0]
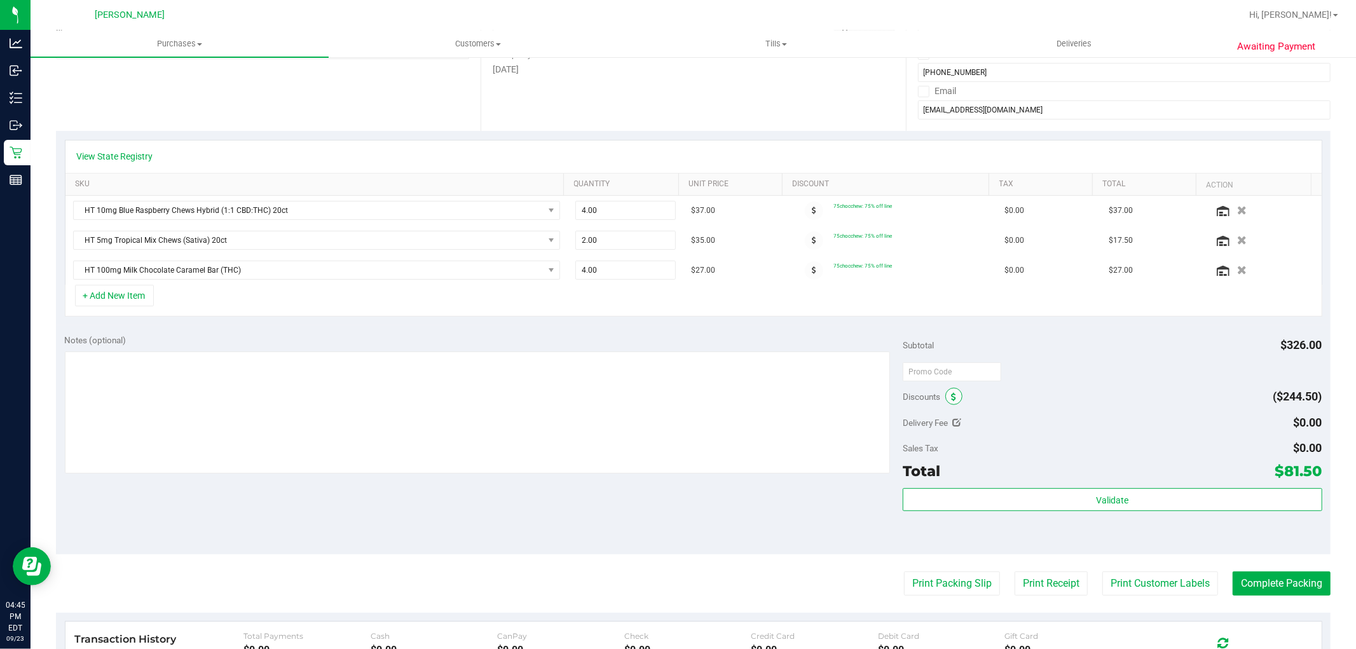
drag, startPoint x: 952, startPoint y: 392, endPoint x: 947, endPoint y: 397, distance: 7.2
click at [952, 393] on span at bounding box center [953, 396] width 17 height 17
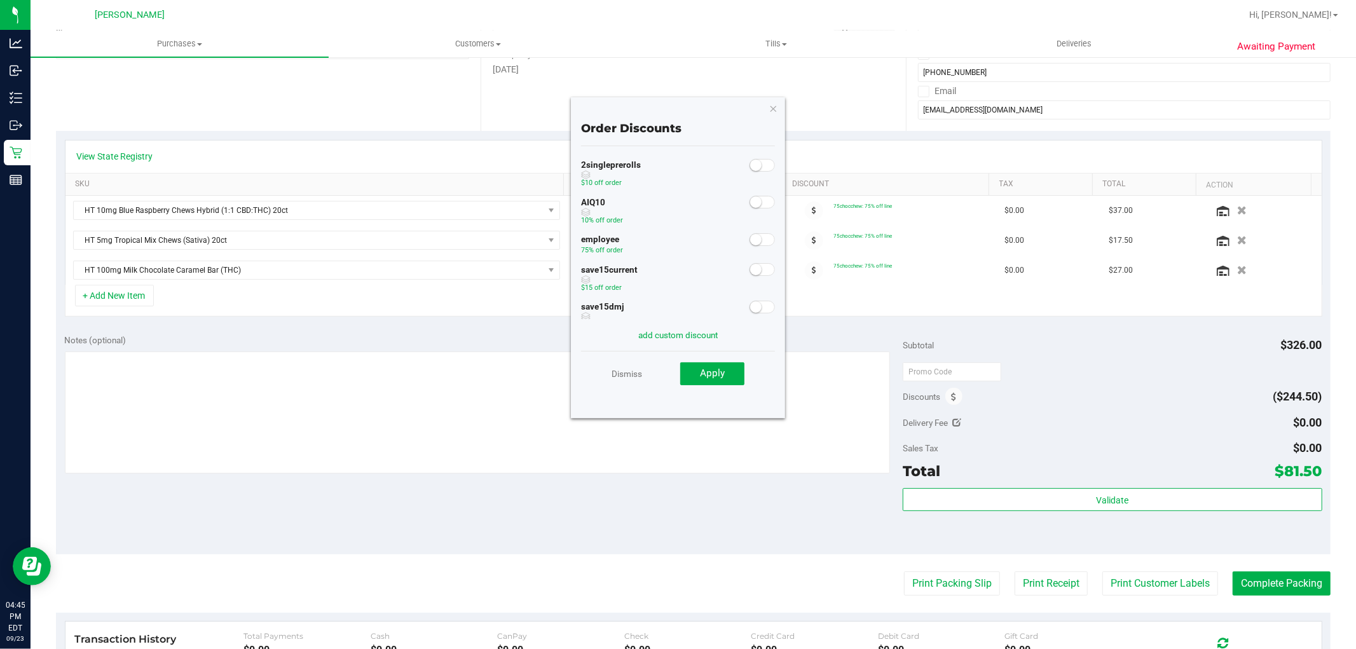
click at [750, 204] on small at bounding box center [755, 201] width 11 height 11
click at [727, 375] on button "Apply" at bounding box center [712, 373] width 64 height 23
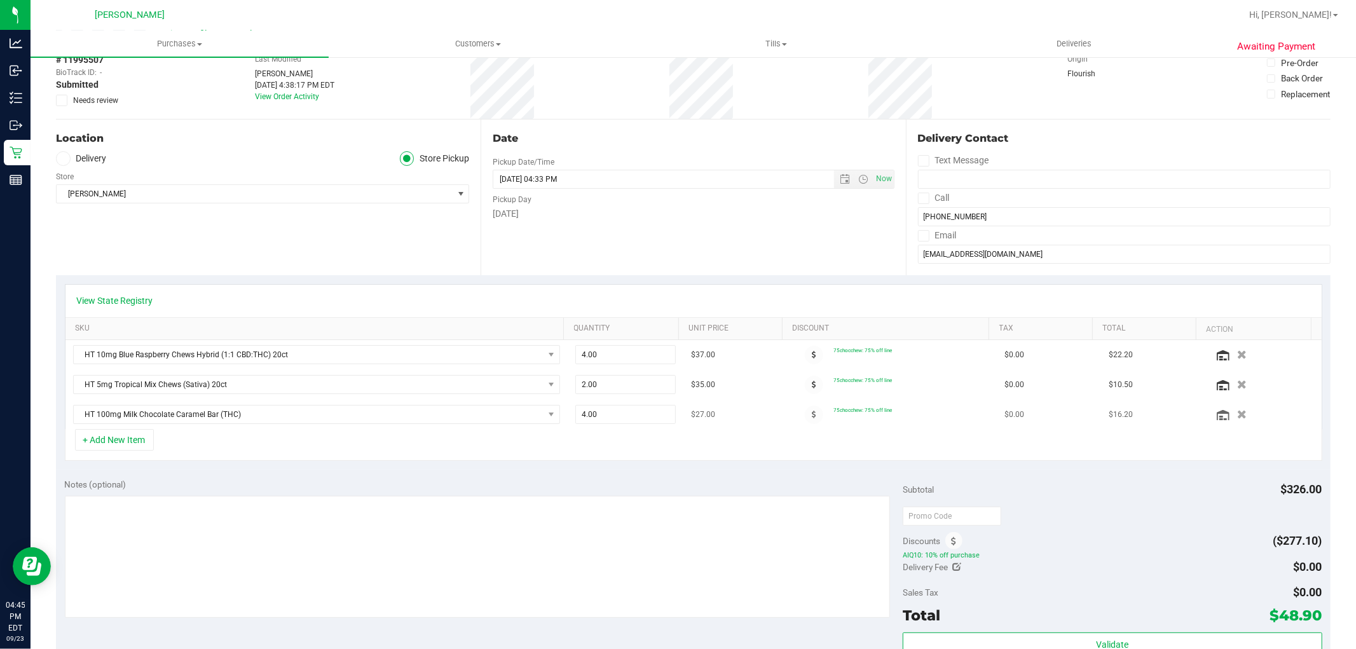
scroll to position [0, 0]
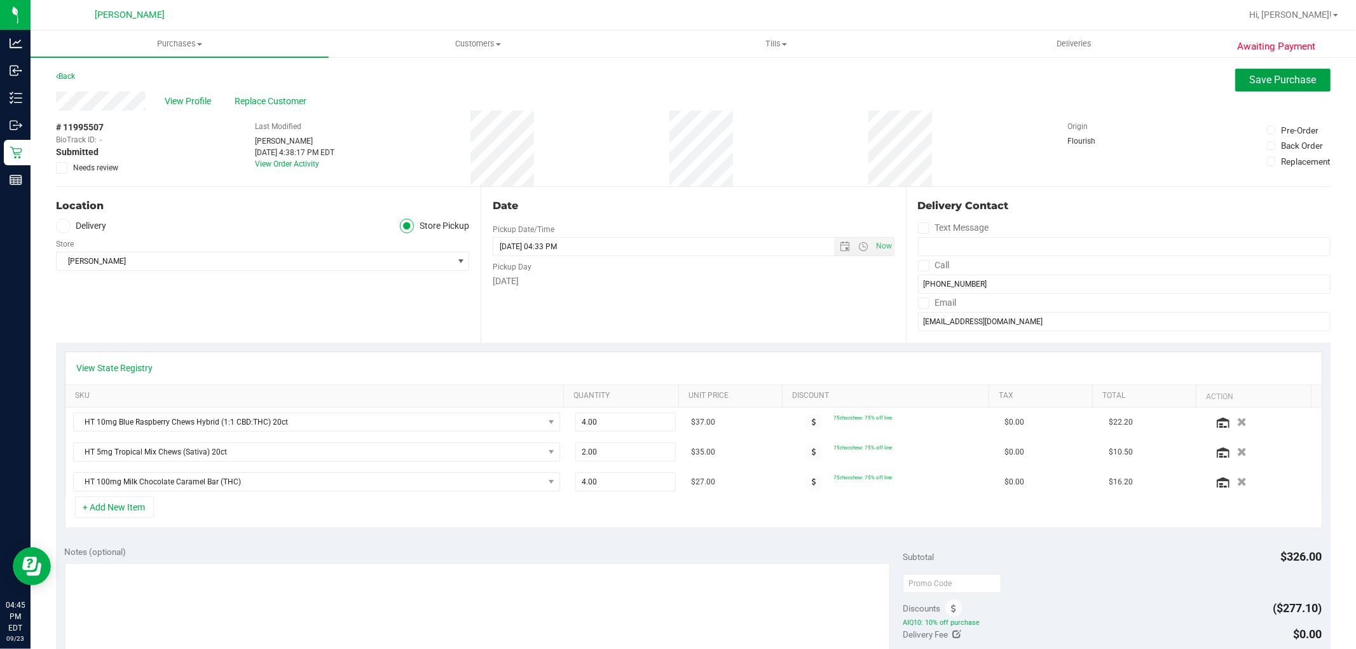
drag, startPoint x: 1251, startPoint y: 80, endPoint x: 1235, endPoint y: 111, distance: 34.4
click at [1251, 81] on span "Save Purchase" at bounding box center [1283, 80] width 67 height 12
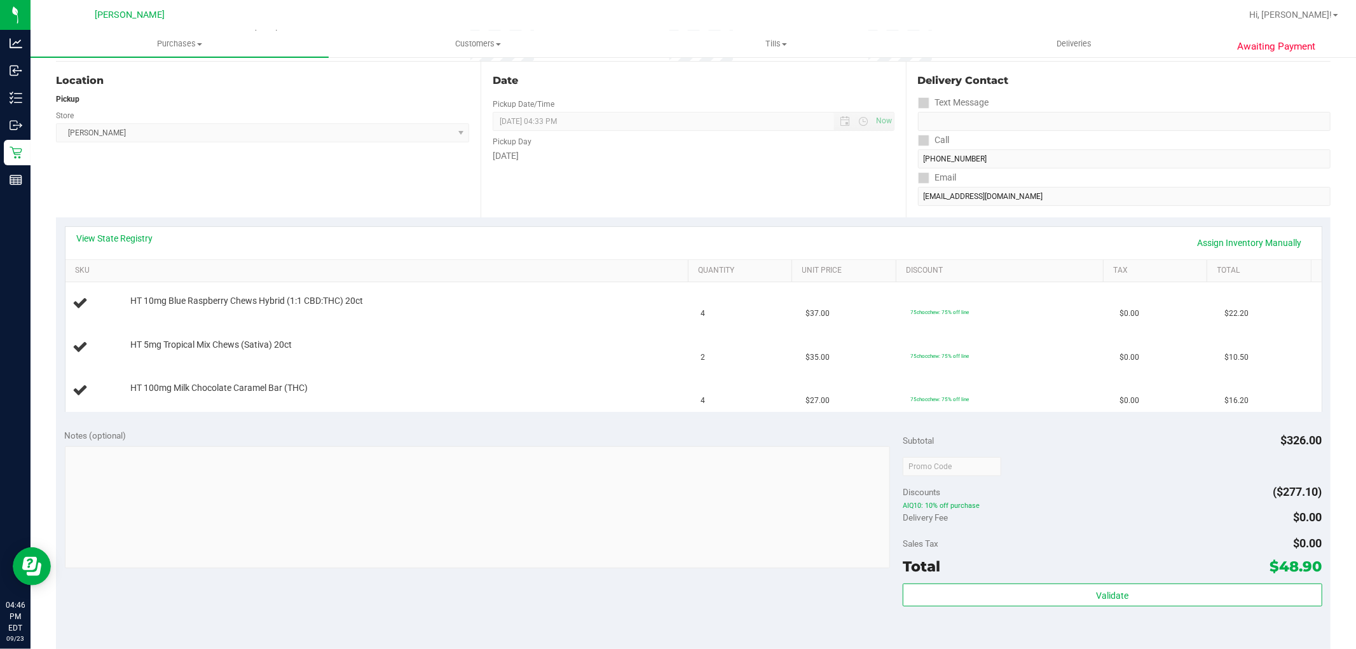
scroll to position [141, 0]
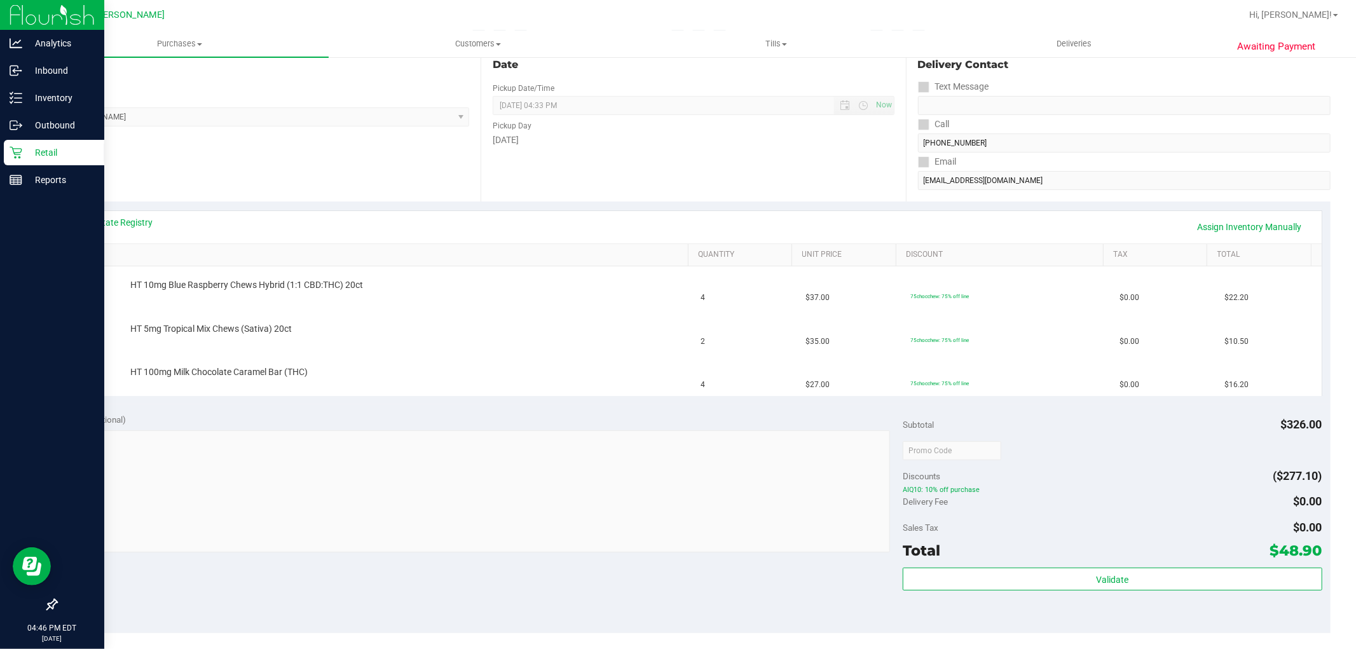
click at [8, 532] on div at bounding box center [52, 394] width 104 height 398
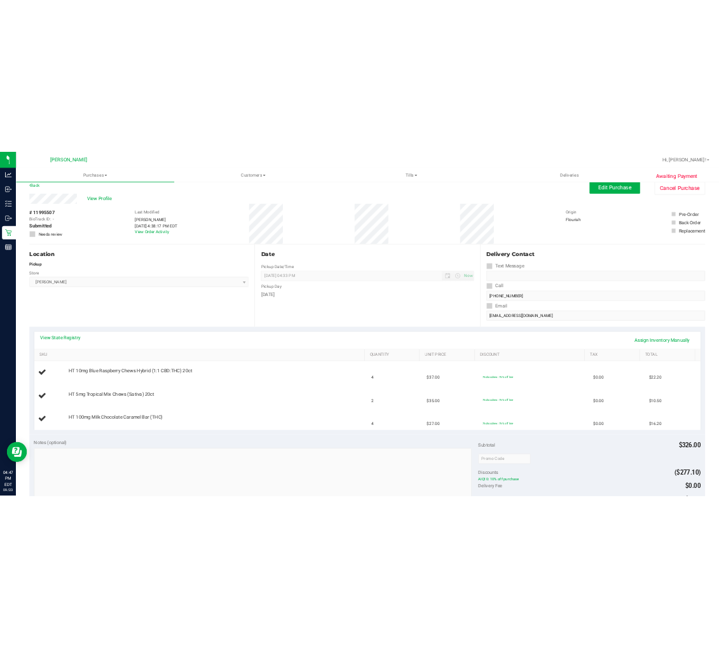
scroll to position [0, 0]
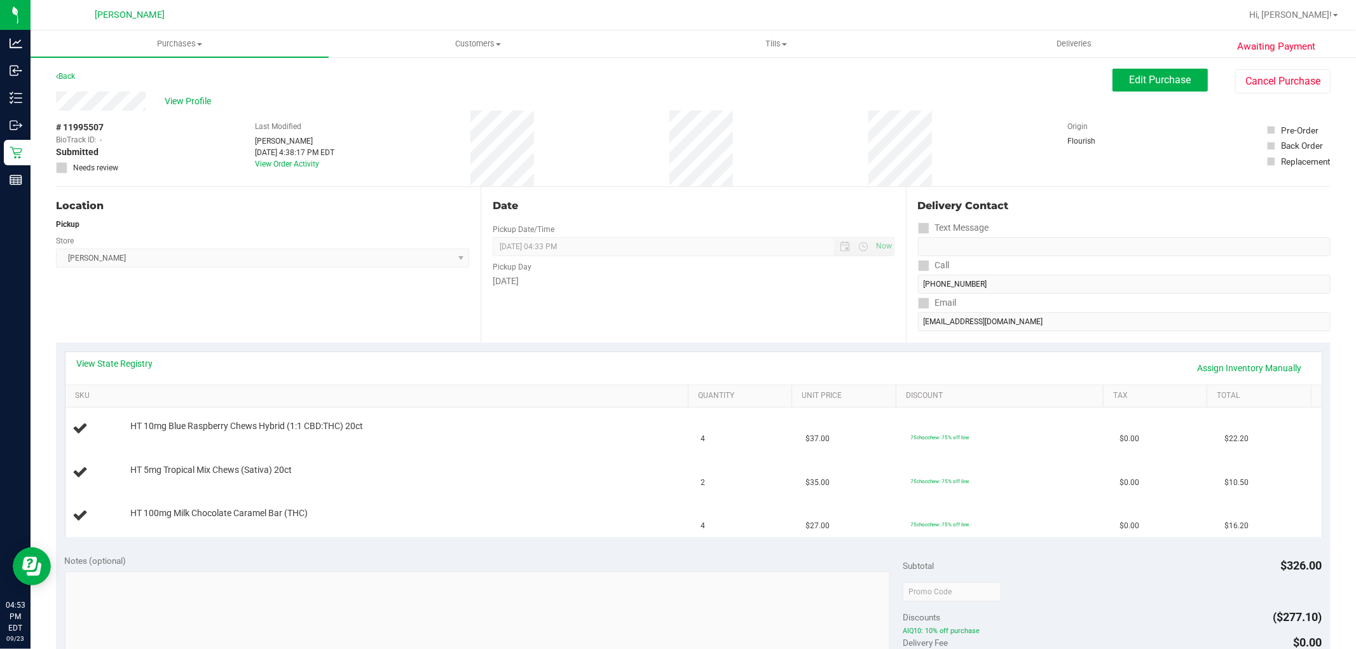
click at [395, 302] on div "Location Pickup Store Oviedo WC Select Store Bonita Springs WC Boynton Beach WC…" at bounding box center [268, 265] width 425 height 156
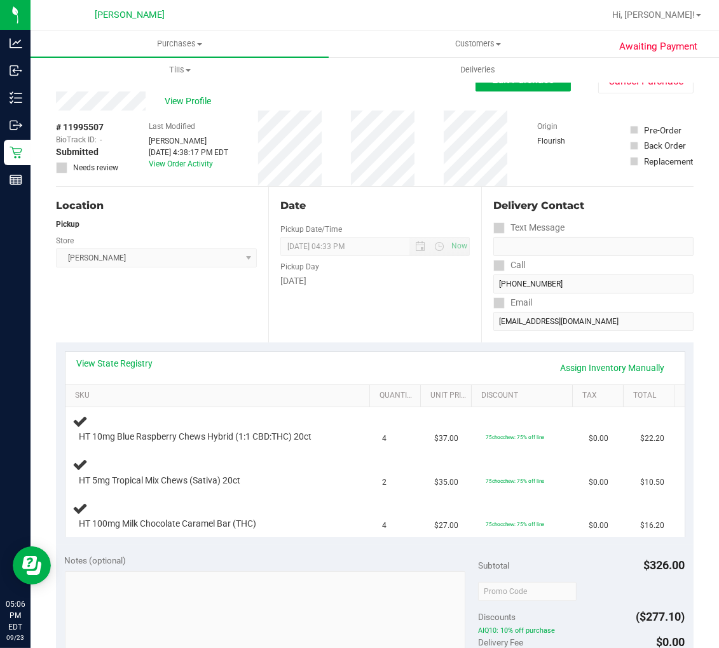
click at [161, 329] on div "Location Pickup Store Oviedo WC Select Store Bonita Springs WC Boynton Beach WC…" at bounding box center [162, 265] width 212 height 156
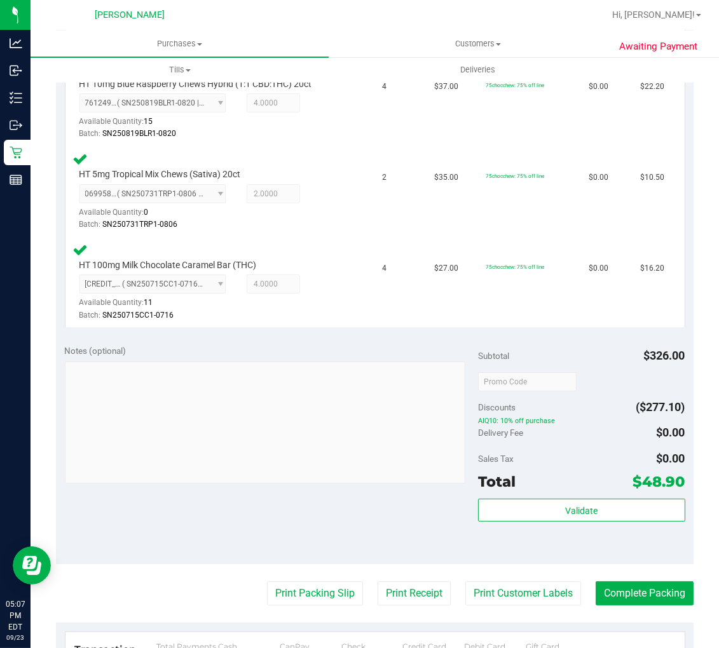
scroll to position [423, 0]
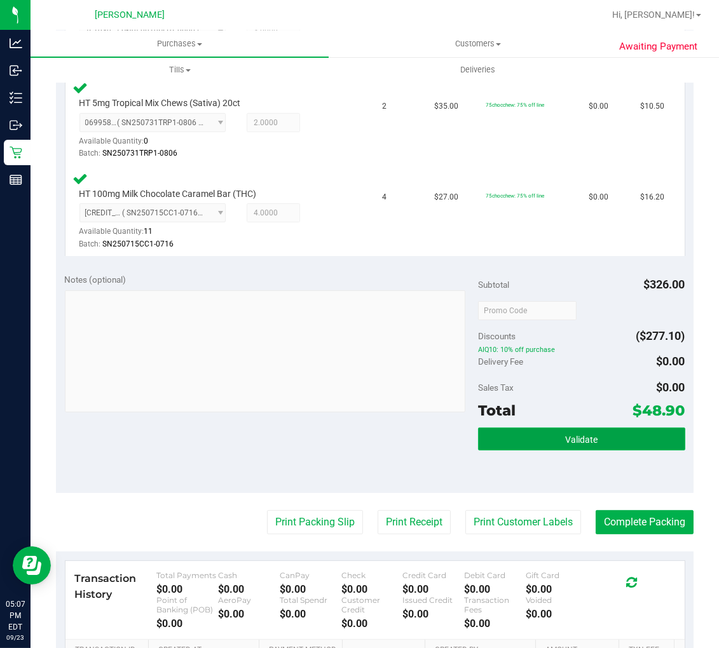
click at [565, 440] on span "Validate" at bounding box center [581, 440] width 32 height 10
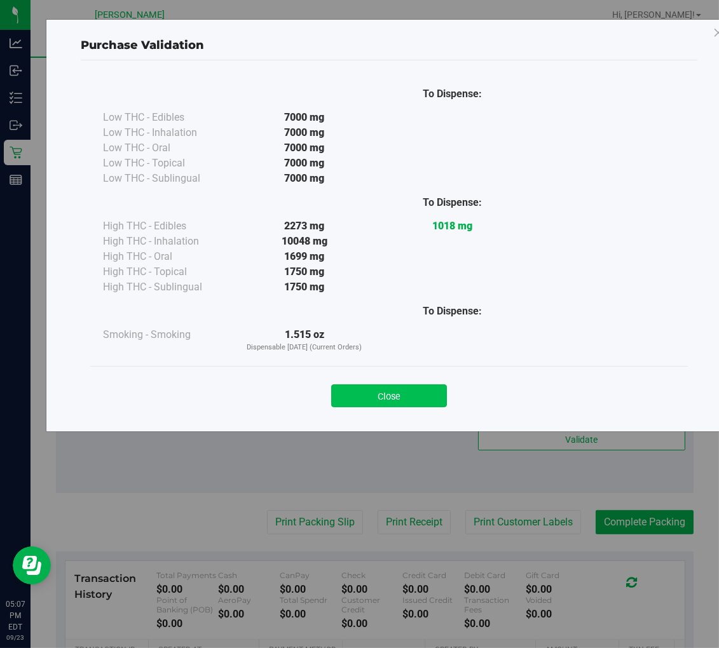
click at [394, 401] on button "Close" at bounding box center [389, 396] width 116 height 23
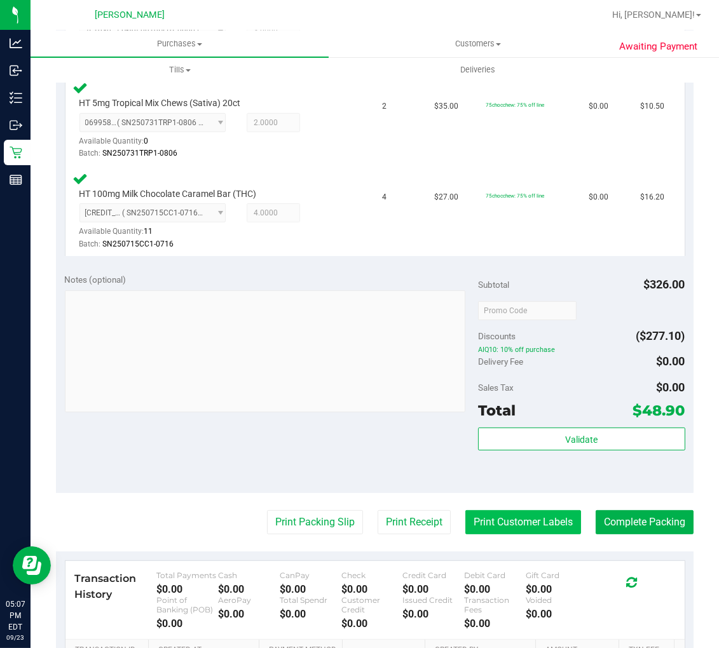
click at [544, 530] on button "Print Customer Labels" at bounding box center [523, 523] width 116 height 24
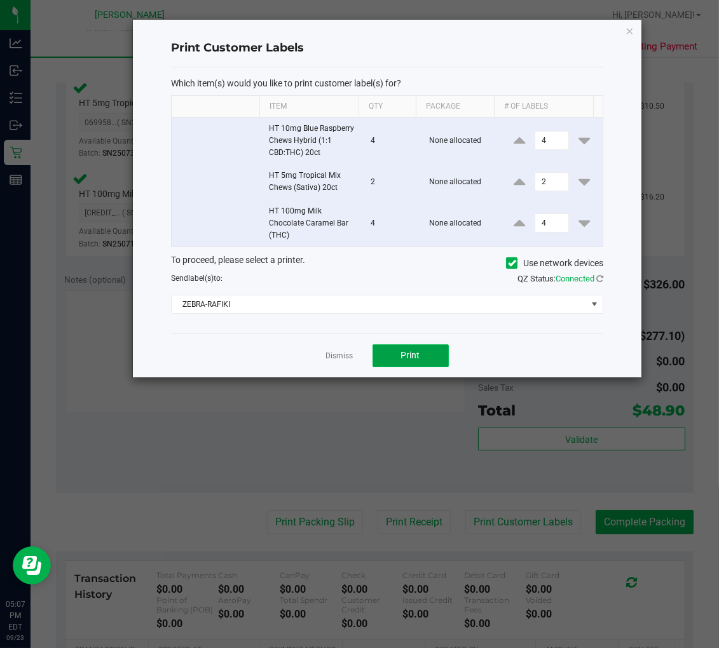
click at [397, 355] on button "Print" at bounding box center [411, 356] width 76 height 23
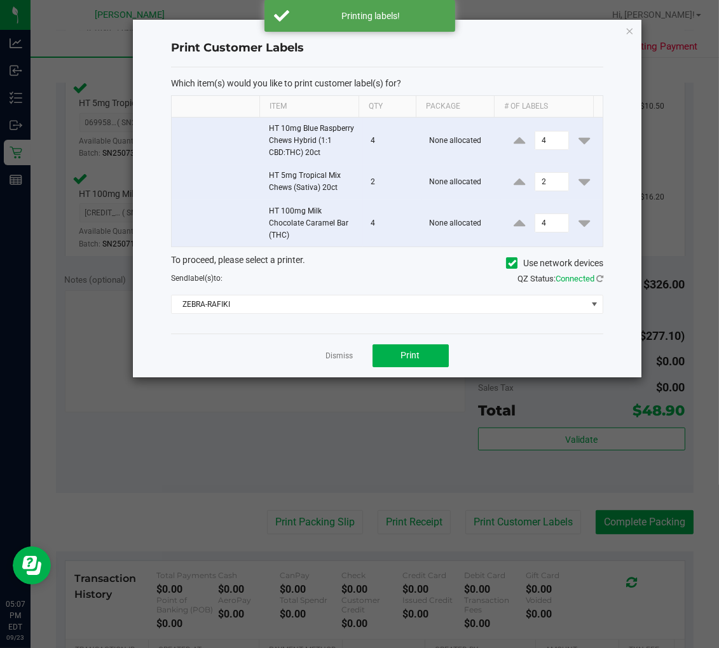
click at [331, 359] on link "Dismiss" at bounding box center [339, 356] width 27 height 11
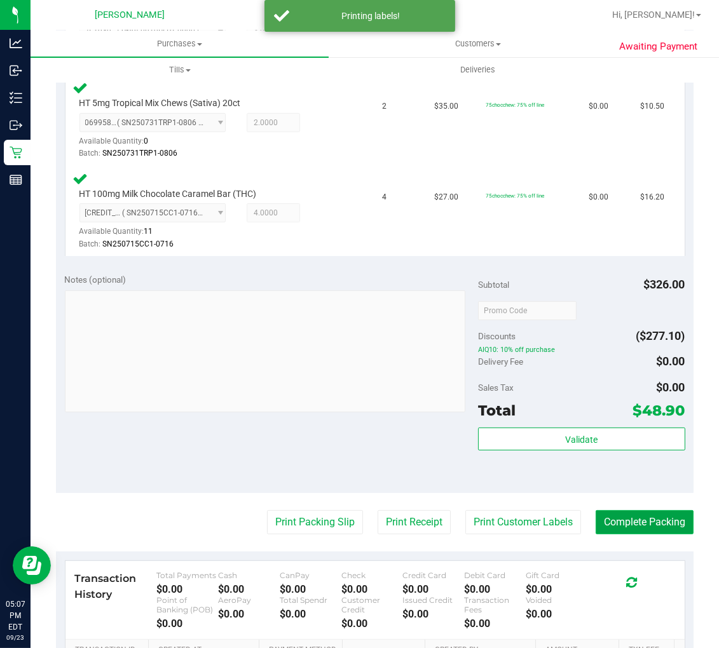
click at [639, 522] on button "Complete Packing" at bounding box center [645, 523] width 98 height 24
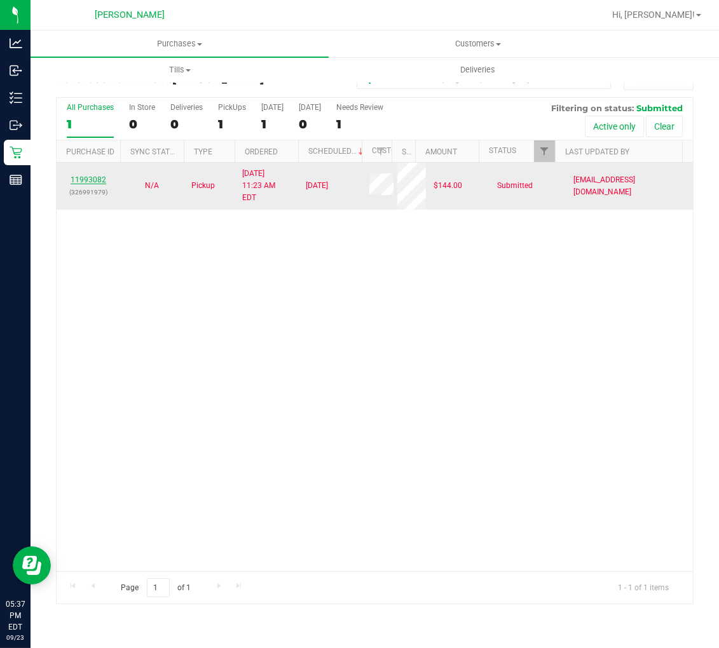
click at [96, 175] on link "11993082" at bounding box center [89, 179] width 36 height 9
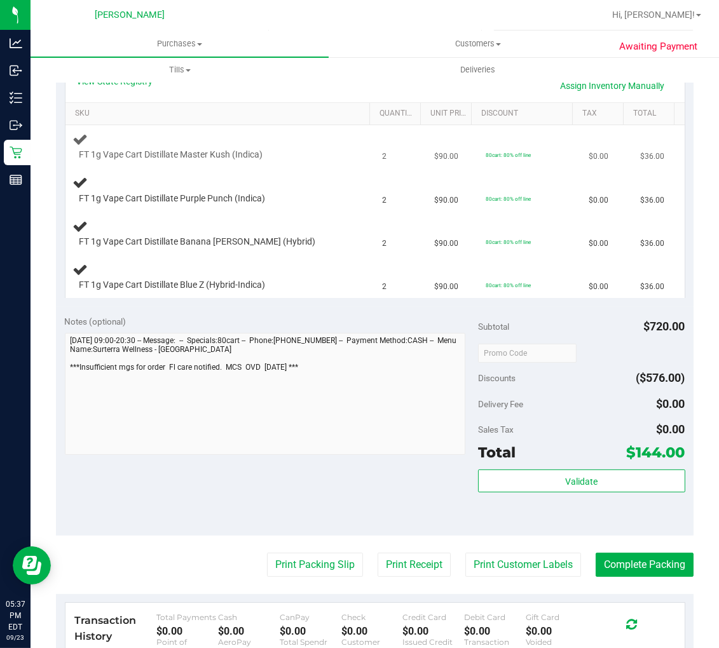
scroll to position [141, 0]
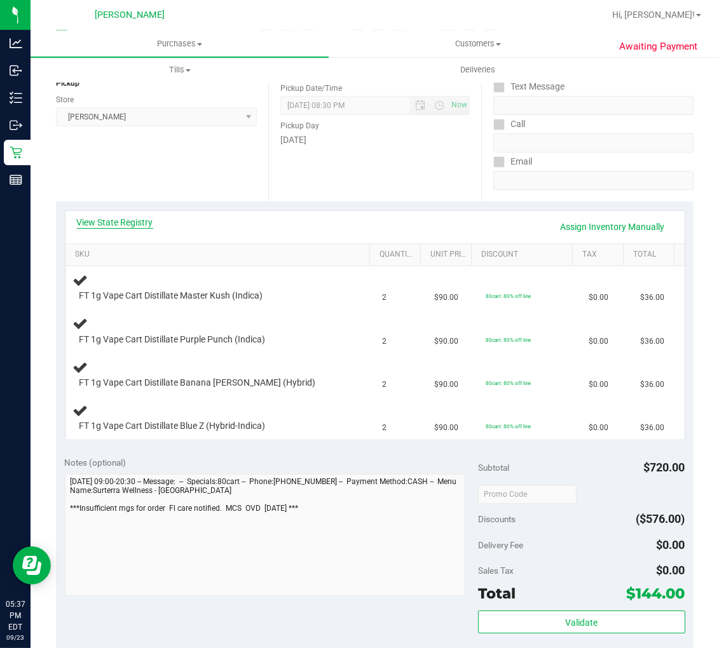
click at [138, 225] on link "View State Registry" at bounding box center [115, 222] width 76 height 13
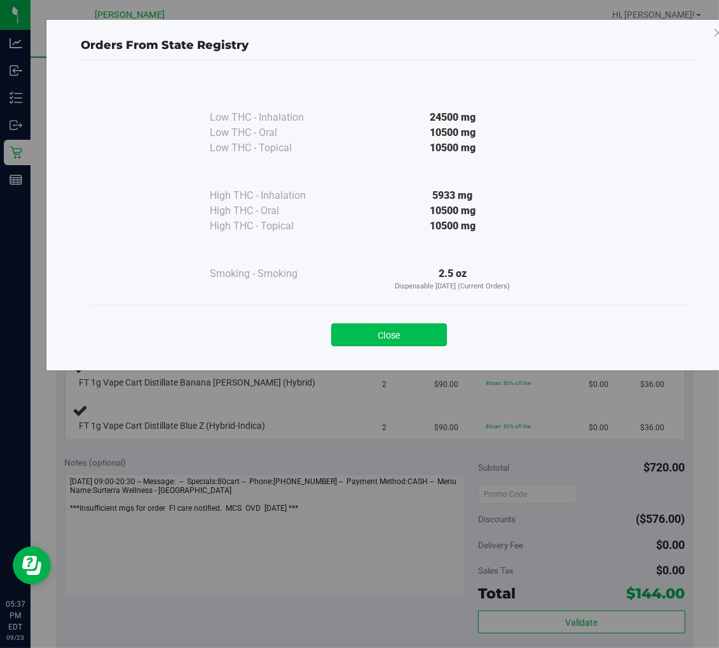
click at [399, 329] on button "Close" at bounding box center [389, 335] width 116 height 23
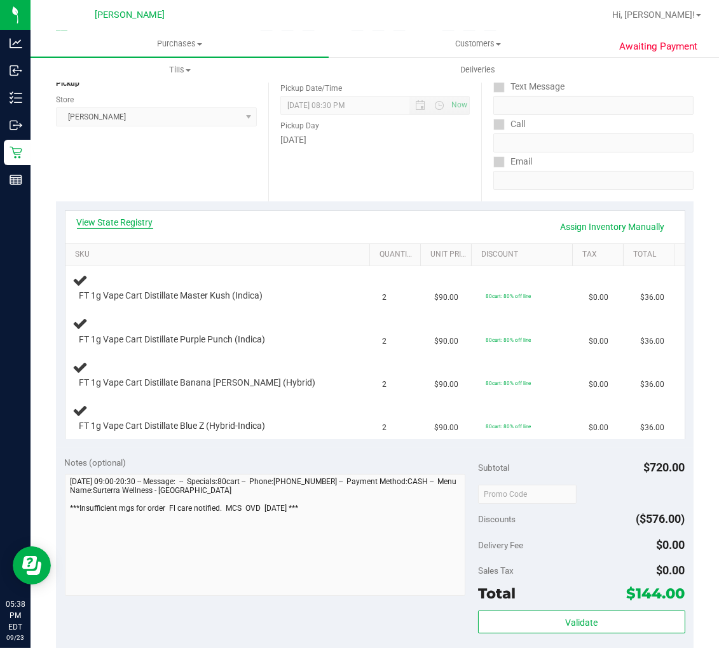
scroll to position [0, 0]
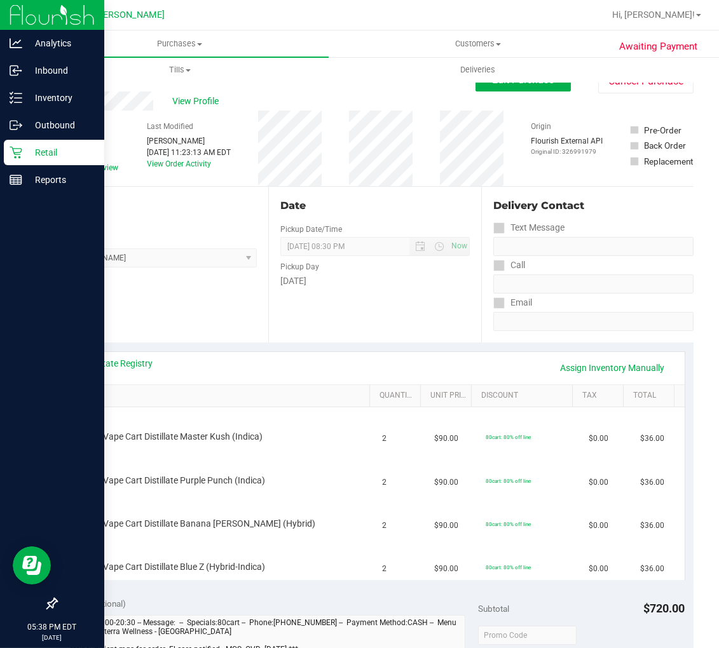
click at [16, 155] on icon at bounding box center [16, 152] width 13 height 13
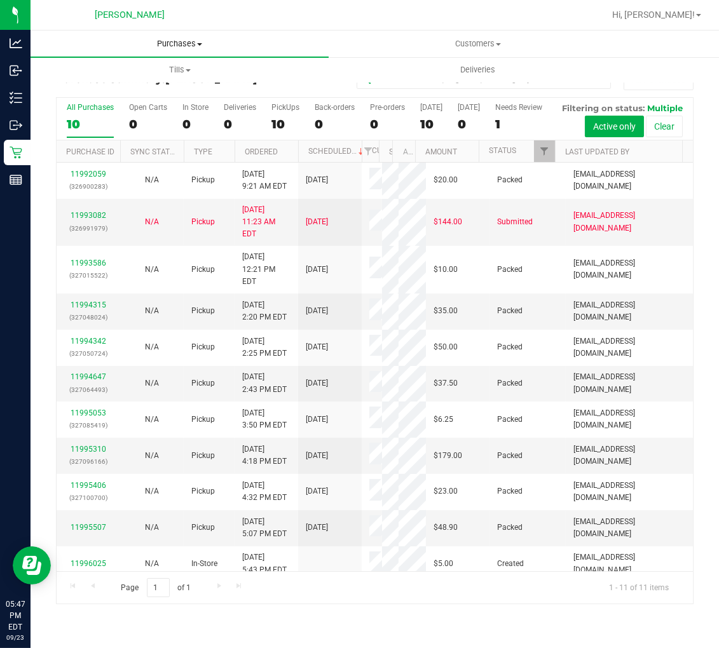
click at [187, 47] on span "Purchases" at bounding box center [180, 43] width 298 height 11
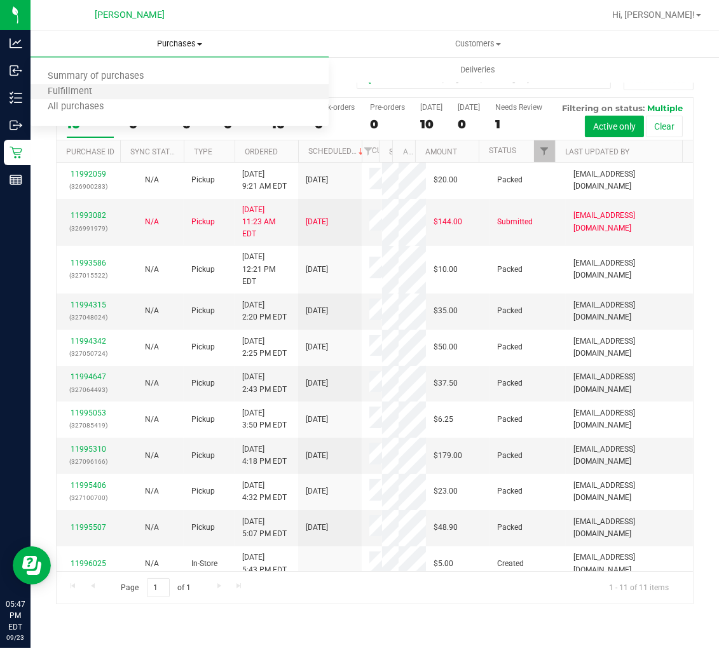
click at [125, 91] on li "Fulfillment" at bounding box center [180, 92] width 298 height 15
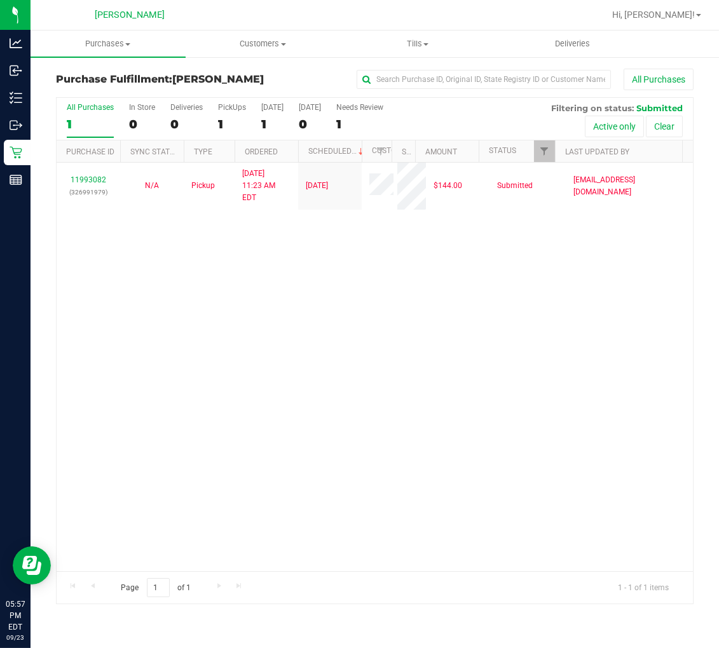
click at [373, 315] on div "11993082 (326991979) N/A Pickup 9/23/2025 11:23 AM EDT 9/23/2025 $144.00 Submit…" at bounding box center [375, 367] width 636 height 409
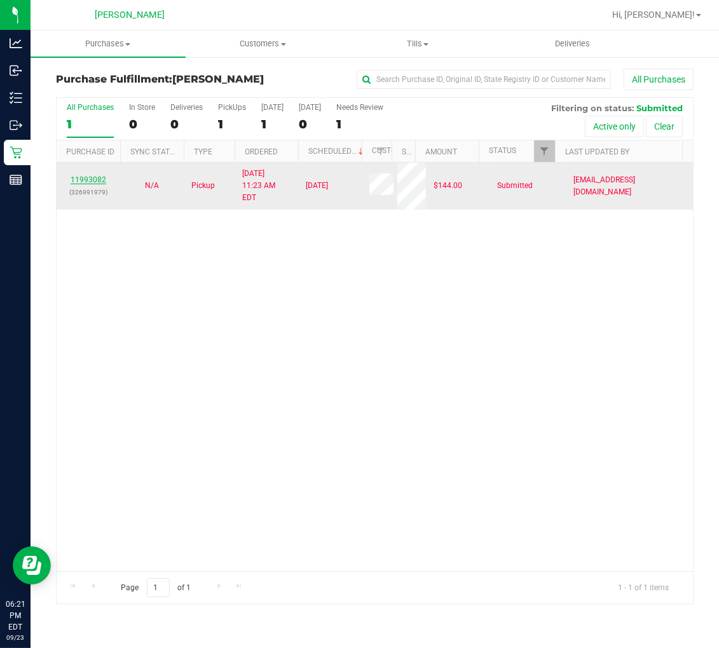
click at [98, 175] on link "11993082" at bounding box center [89, 179] width 36 height 9
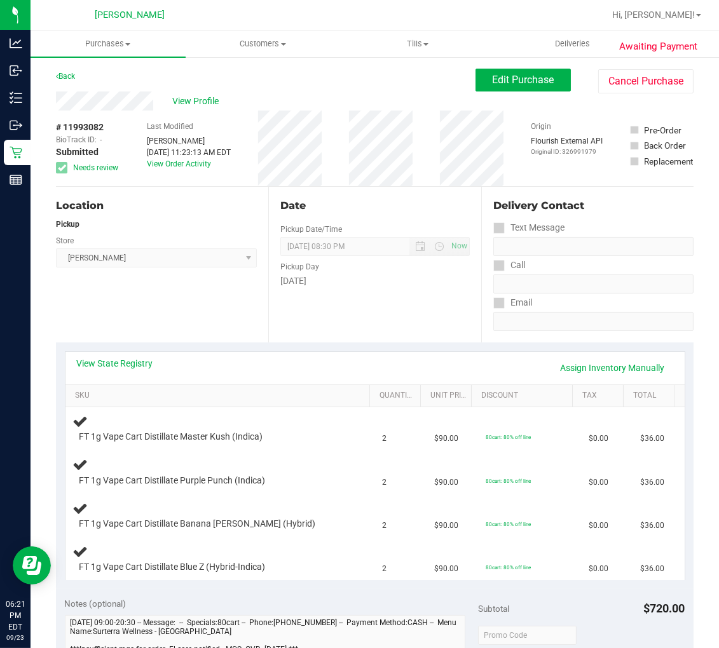
scroll to position [212, 0]
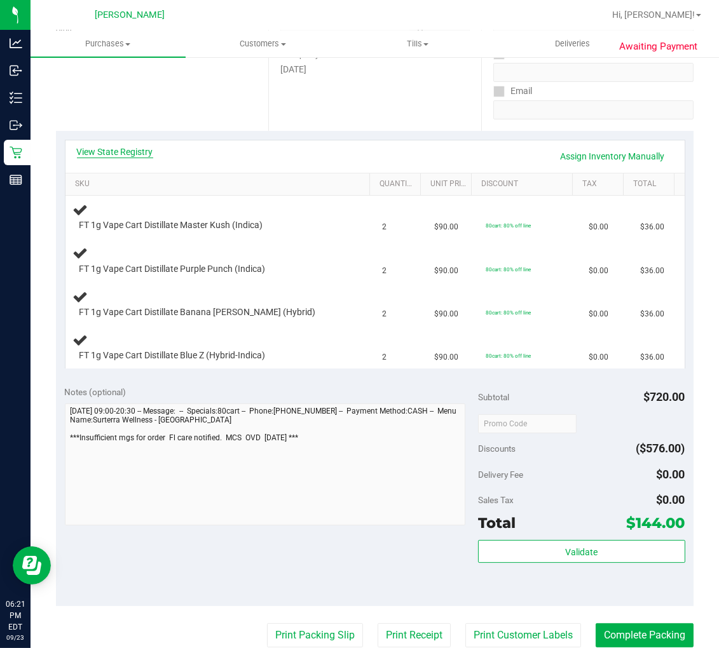
click at [129, 151] on link "View State Registry" at bounding box center [115, 152] width 76 height 13
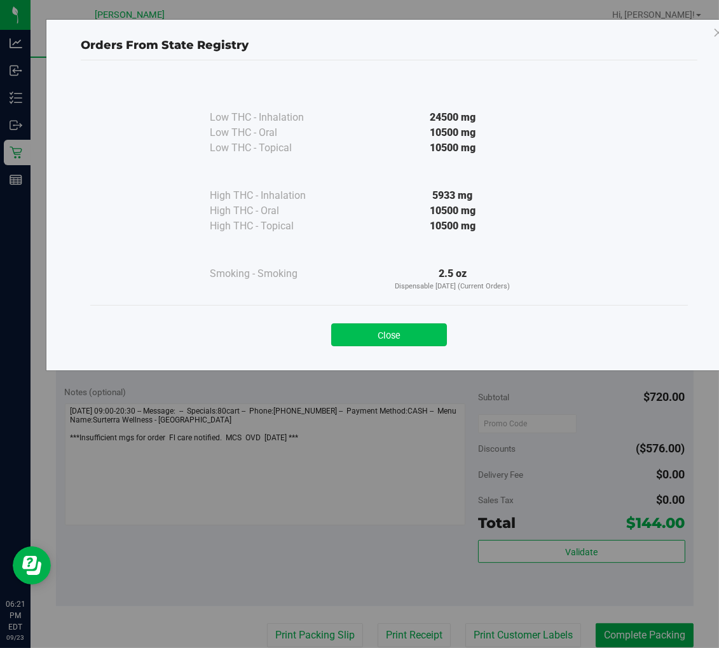
click at [434, 329] on button "Close" at bounding box center [389, 335] width 116 height 23
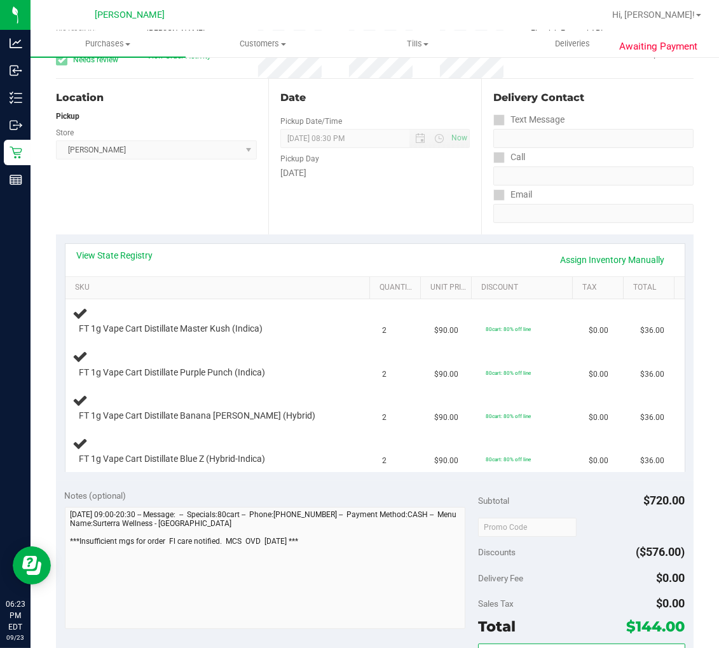
scroll to position [0, 0]
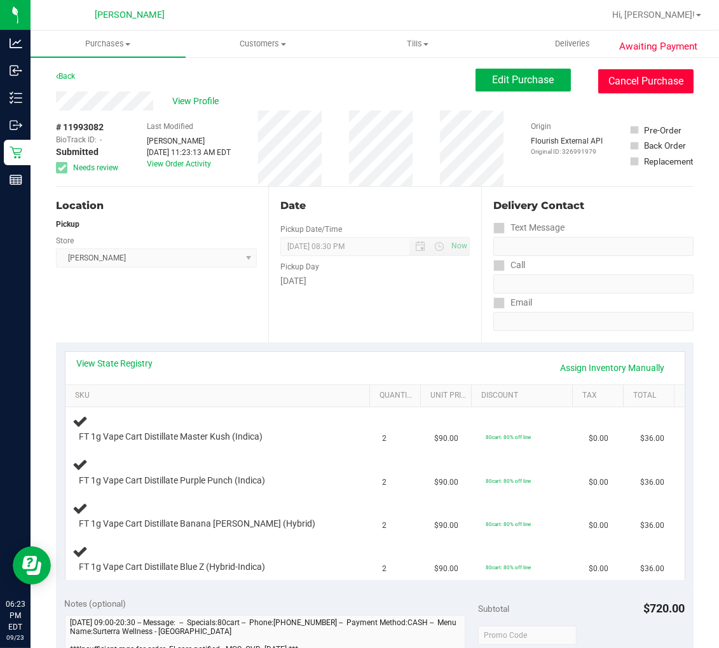
click at [645, 79] on button "Cancel Purchase" at bounding box center [645, 81] width 95 height 24
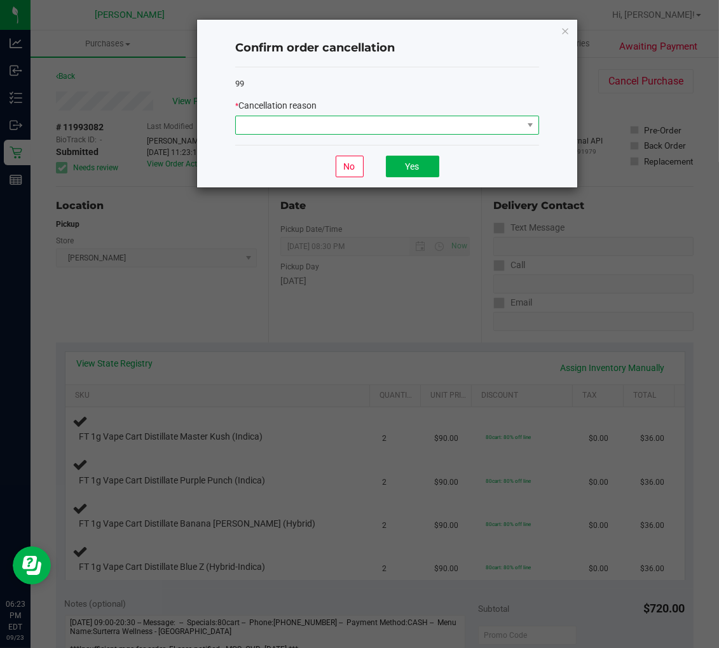
click at [380, 130] on span at bounding box center [379, 125] width 287 height 18
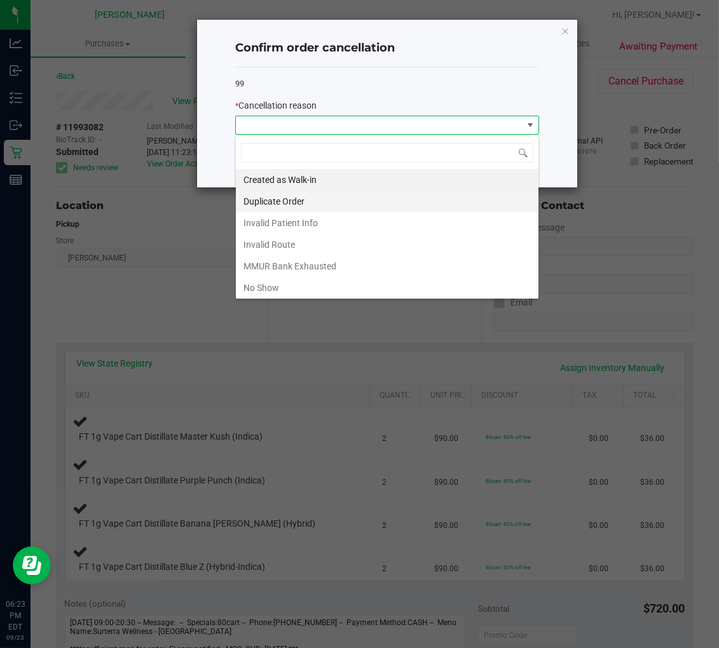
scroll to position [19, 303]
click at [322, 202] on li "Duplicate Order" at bounding box center [387, 202] width 303 height 22
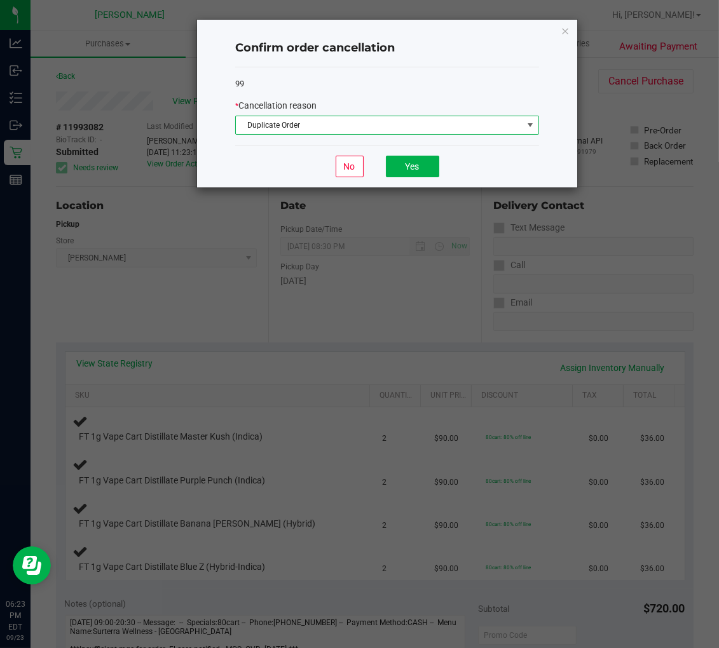
click at [378, 116] on span "Duplicate Order" at bounding box center [387, 125] width 304 height 19
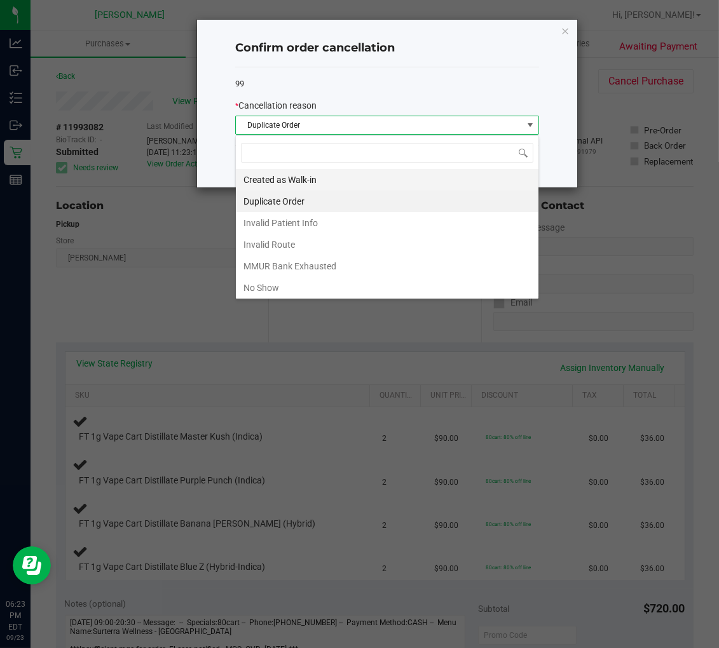
click at [259, 179] on li "Created as Walk-in" at bounding box center [387, 180] width 303 height 22
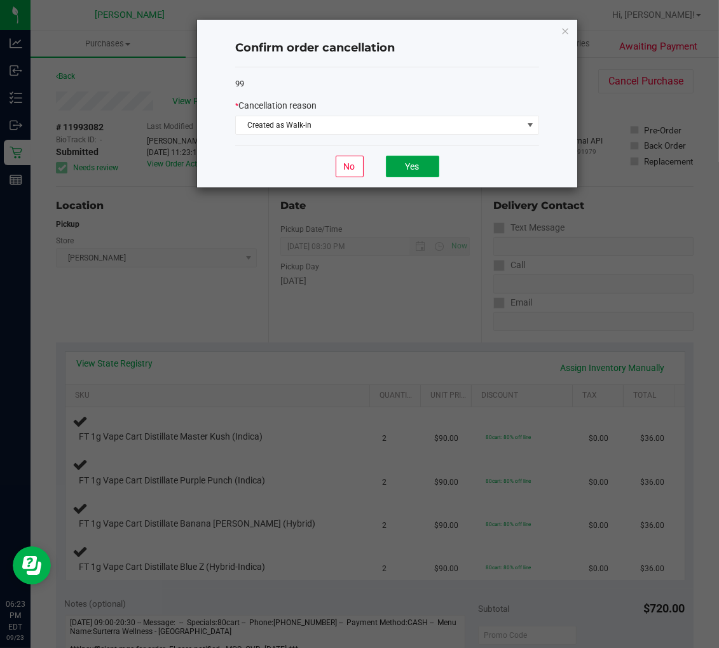
click at [430, 164] on button "Yes" at bounding box center [412, 167] width 53 height 22
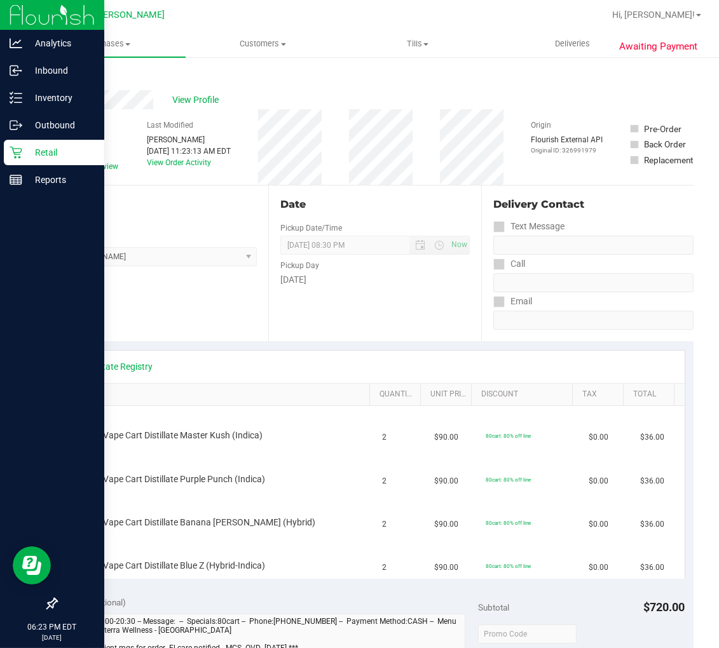
scroll to position [0, 0]
click at [17, 153] on icon at bounding box center [16, 153] width 12 height 12
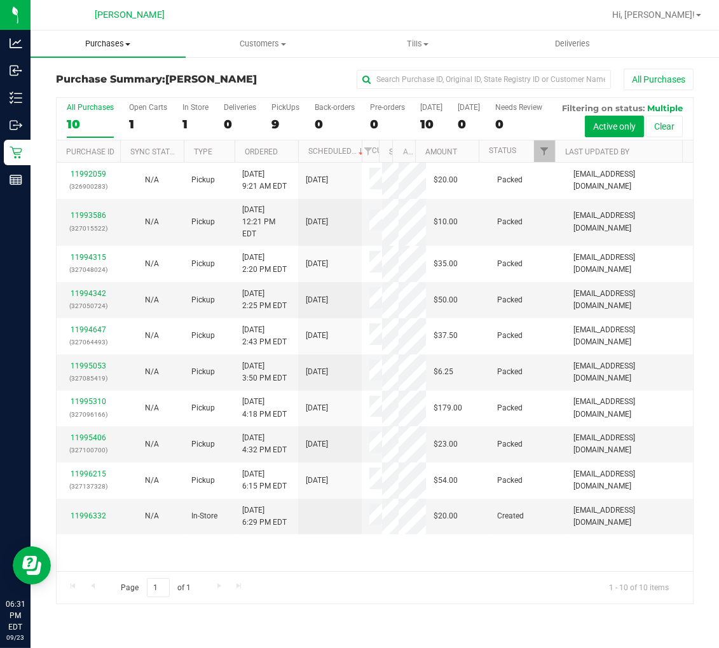
click at [88, 43] on span "Purchases" at bounding box center [108, 43] width 155 height 11
click at [86, 92] on span "Fulfillment" at bounding box center [70, 91] width 79 height 11
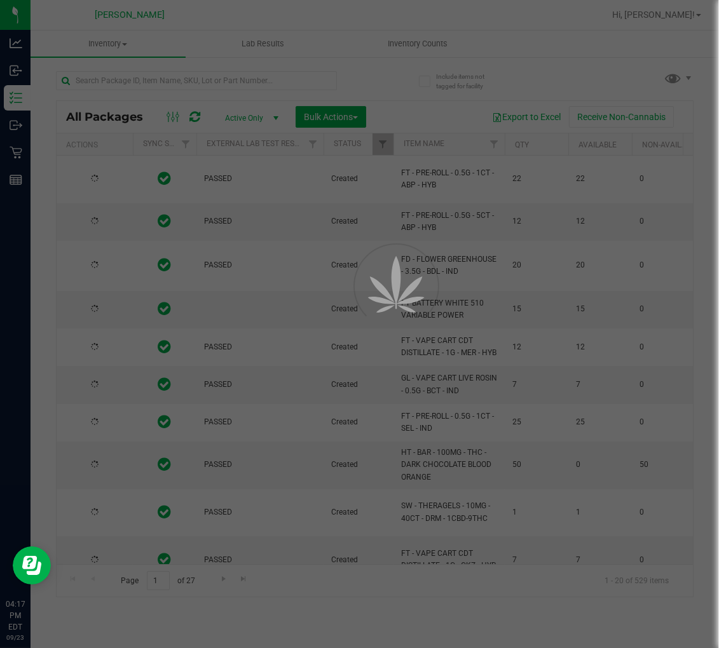
click at [175, 79] on div at bounding box center [359, 324] width 719 height 648
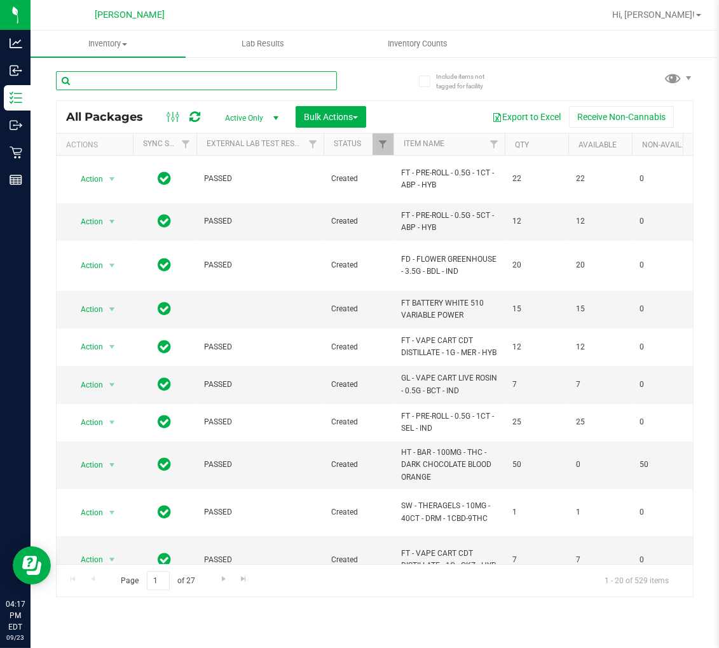
click at [175, 79] on input "text" at bounding box center [196, 80] width 281 height 19
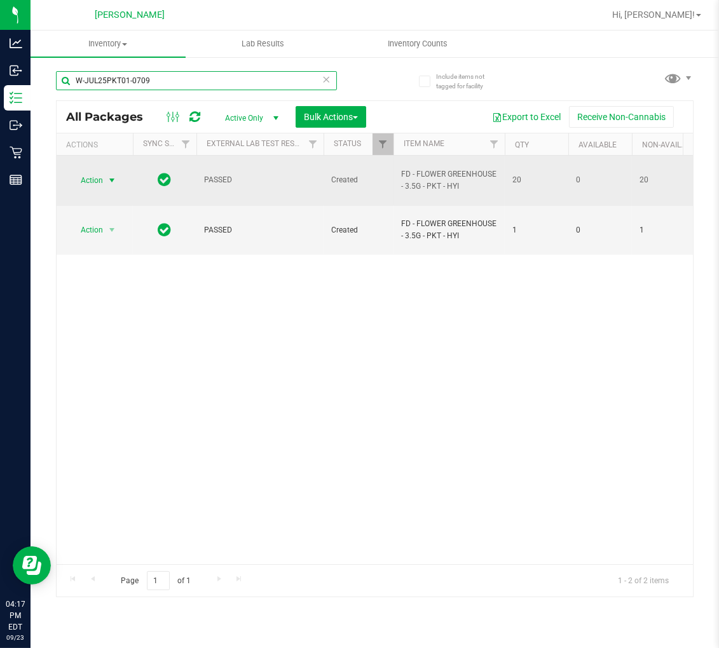
type input "W-JUL25PKT01-0709"
click at [90, 172] on span "Action" at bounding box center [86, 181] width 34 height 18
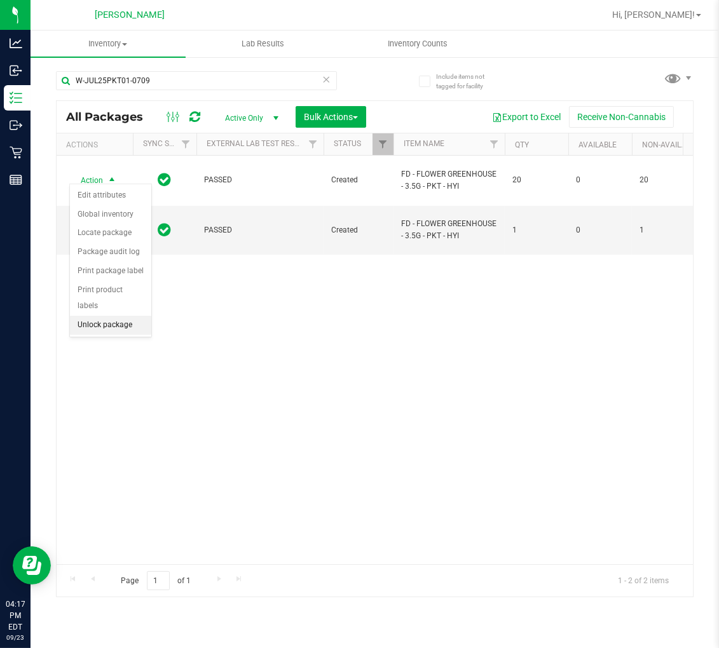
click at [104, 327] on li "Unlock package" at bounding box center [110, 325] width 81 height 19
